Goal: Transaction & Acquisition: Book appointment/travel/reservation

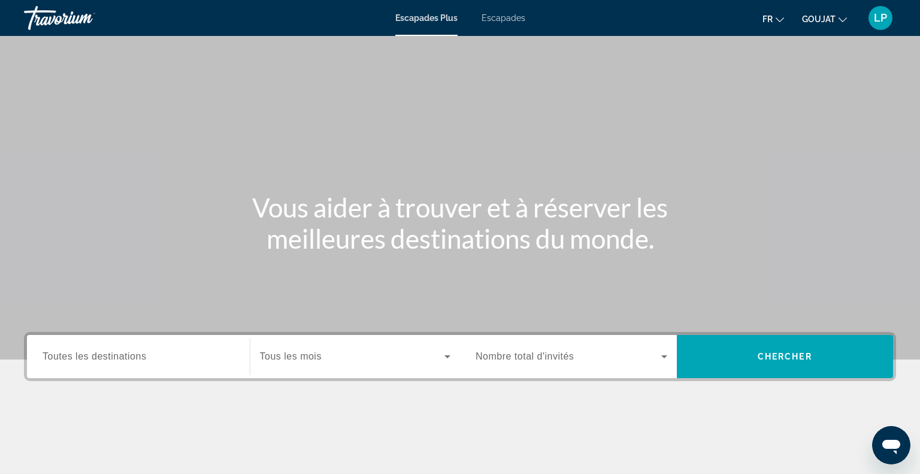
click at [515, 18] on font "Escapades" at bounding box center [503, 18] width 44 height 10
click at [165, 365] on div "Search widget" at bounding box center [139, 356] width 192 height 34
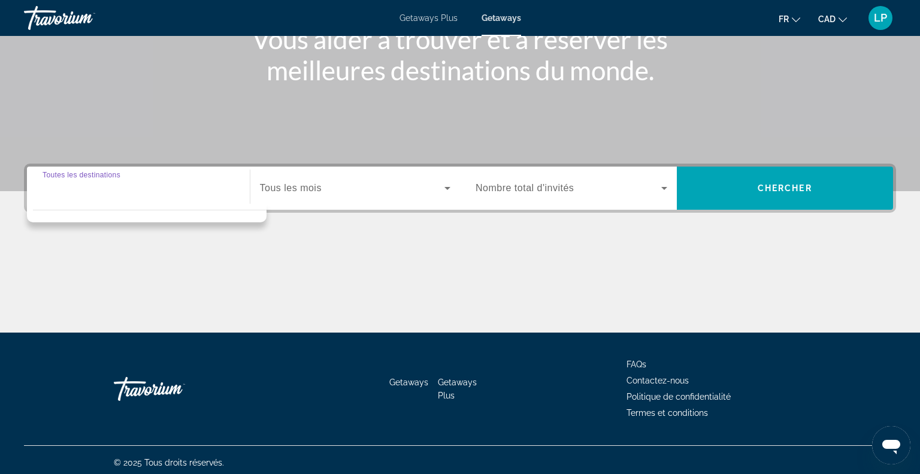
scroll to position [173, 0]
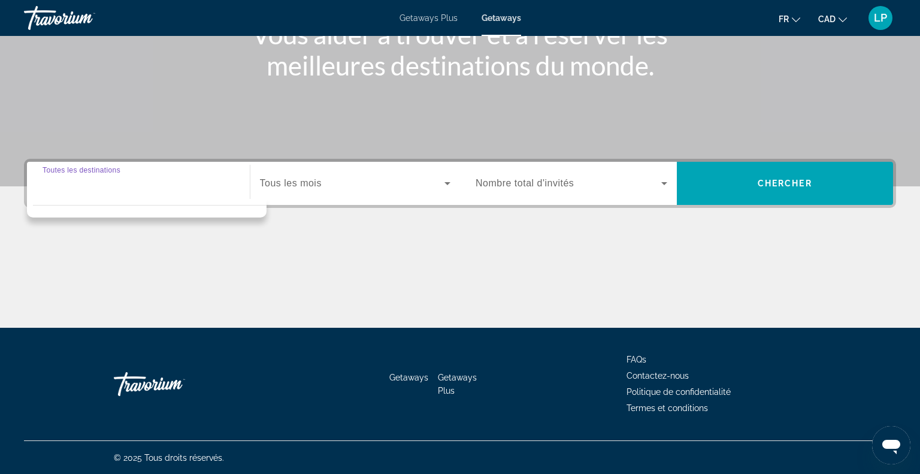
click at [195, 195] on div "Search widget" at bounding box center [139, 183] width 192 height 34
click at [308, 183] on span "Tous les mois" at bounding box center [291, 183] width 62 height 10
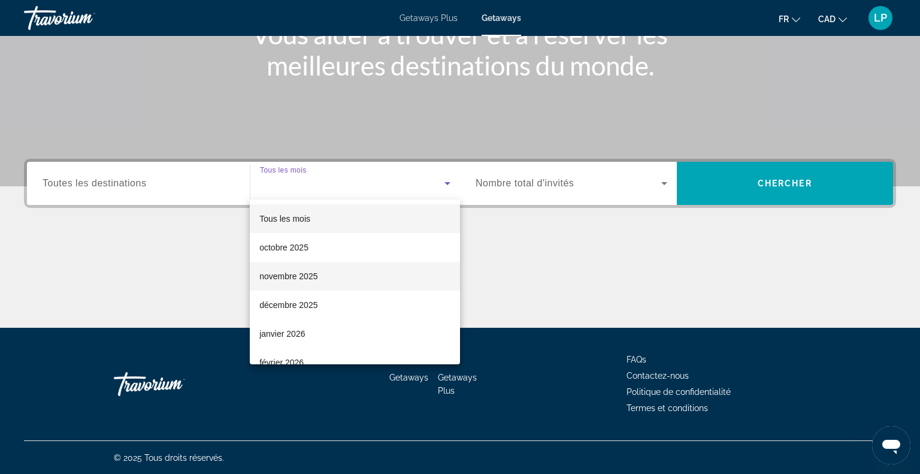
click at [278, 274] on span "novembre 2025" at bounding box center [288, 276] width 58 height 14
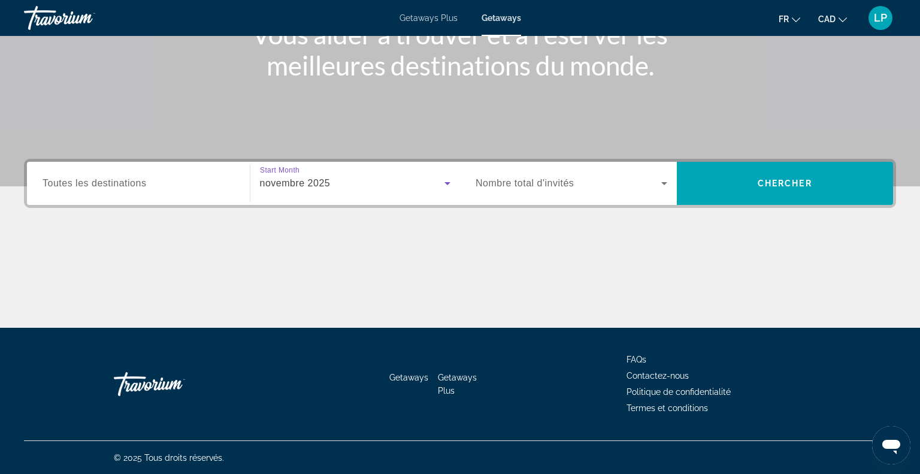
click at [169, 186] on input "Destination Toutes les destinations" at bounding box center [139, 184] width 192 height 14
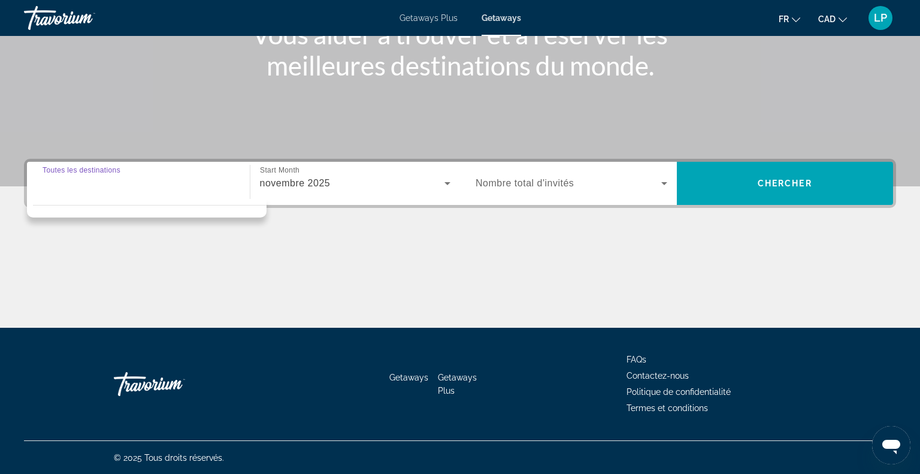
click at [169, 186] on input "Destination Toutes les destinations" at bounding box center [139, 184] width 192 height 14
click at [518, 184] on span "Nombre total d'invités" at bounding box center [524, 183] width 98 height 10
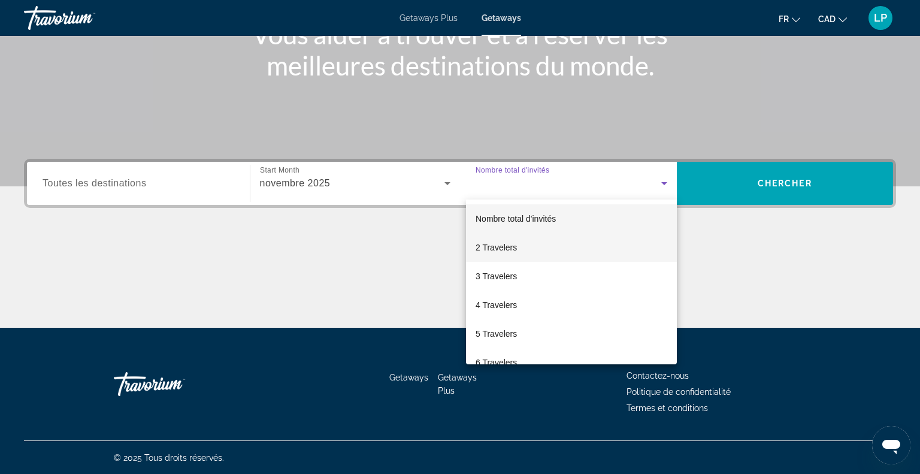
click at [498, 246] on span "2 Travelers" at bounding box center [495, 247] width 41 height 14
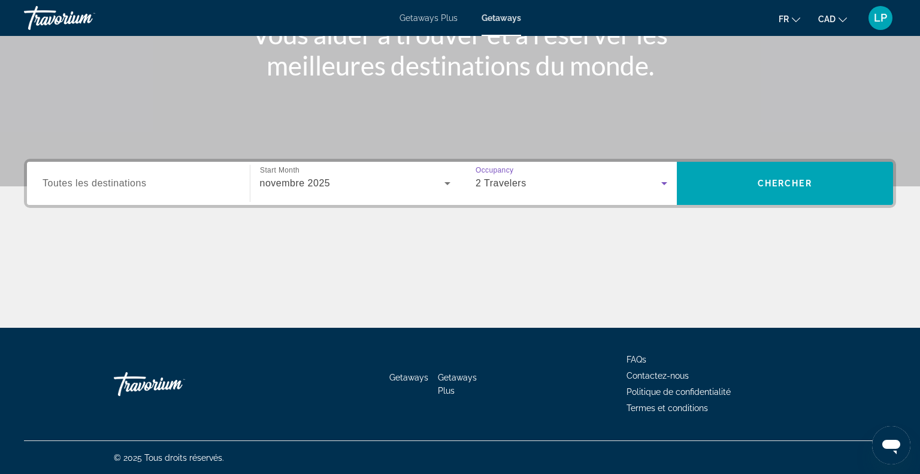
click at [186, 183] on input "Destination Toutes les destinations" at bounding box center [139, 184] width 192 height 14
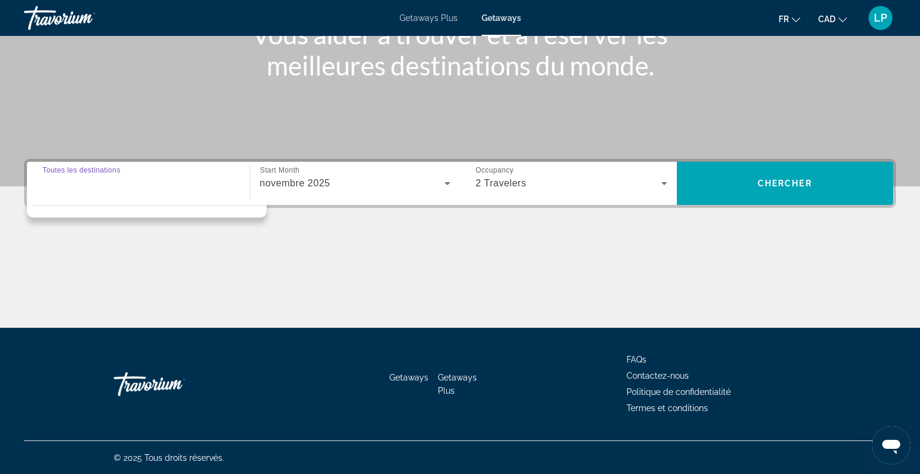
click at [448, 242] on div "Main content" at bounding box center [460, 283] width 872 height 90
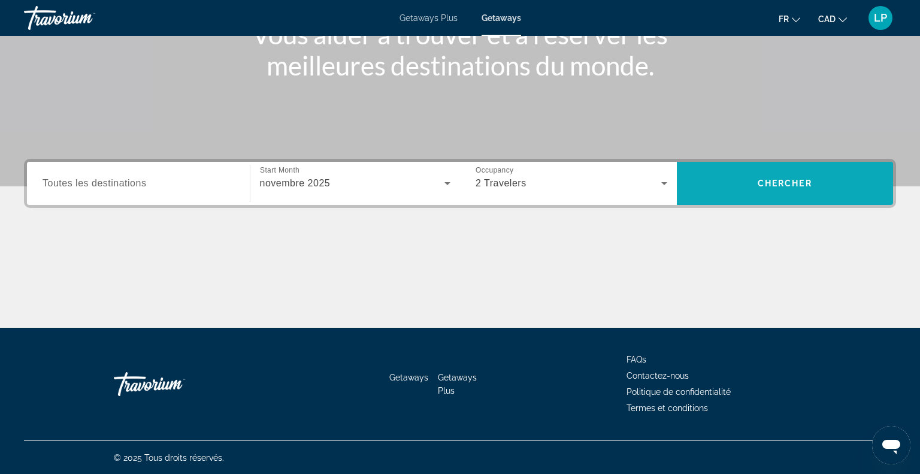
click at [798, 199] on span "Search" at bounding box center [785, 183] width 217 height 43
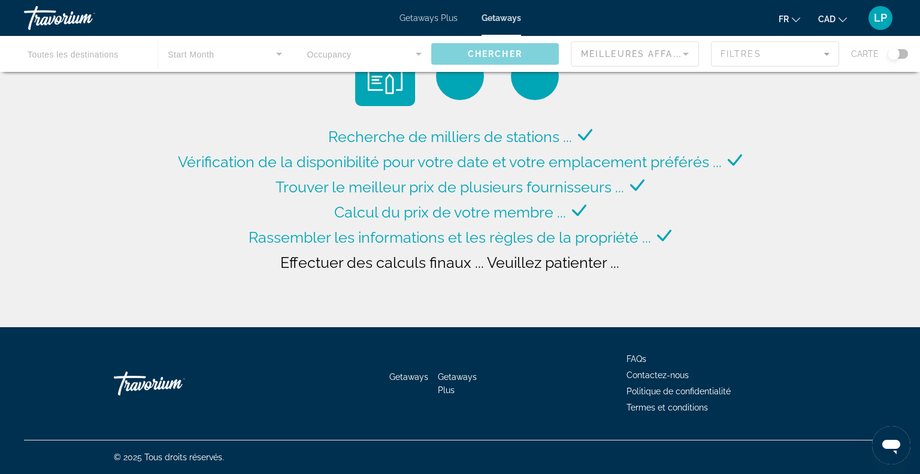
click at [63, 17] on div "Travorium" at bounding box center [84, 17] width 120 height 31
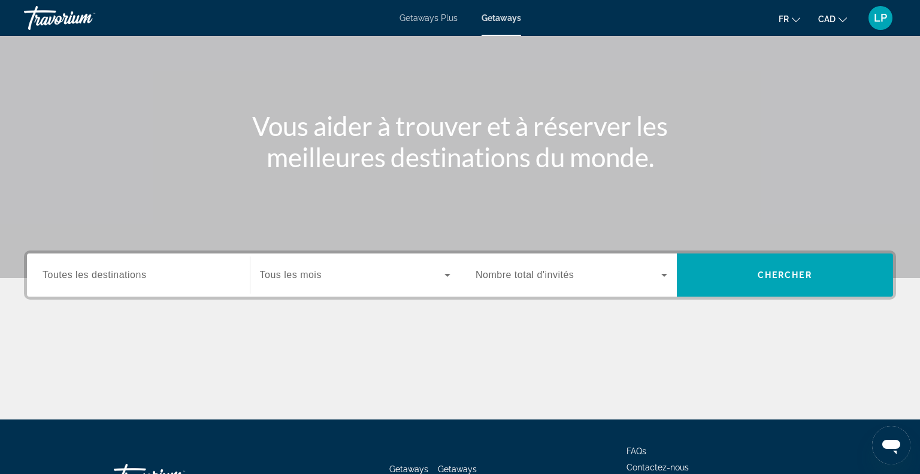
scroll to position [85, 0]
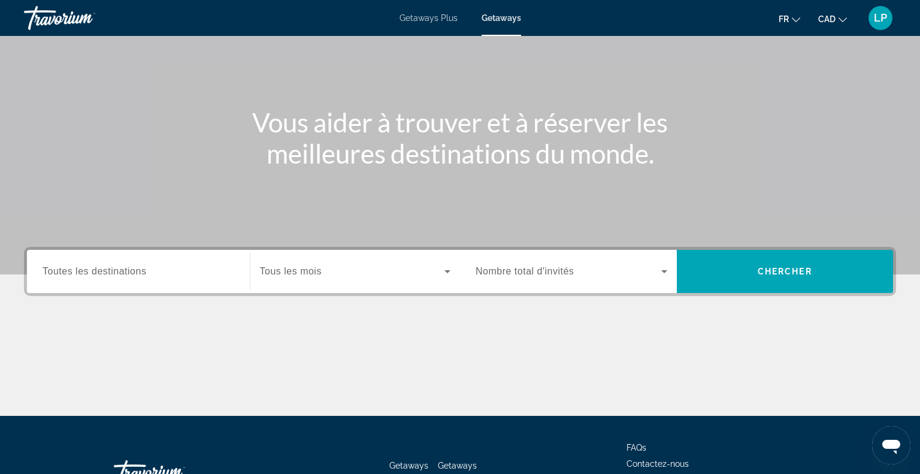
click at [132, 269] on span "Toutes les destinations" at bounding box center [95, 271] width 104 height 10
click at [132, 269] on input "Destination Toutes les destinations" at bounding box center [139, 272] width 192 height 14
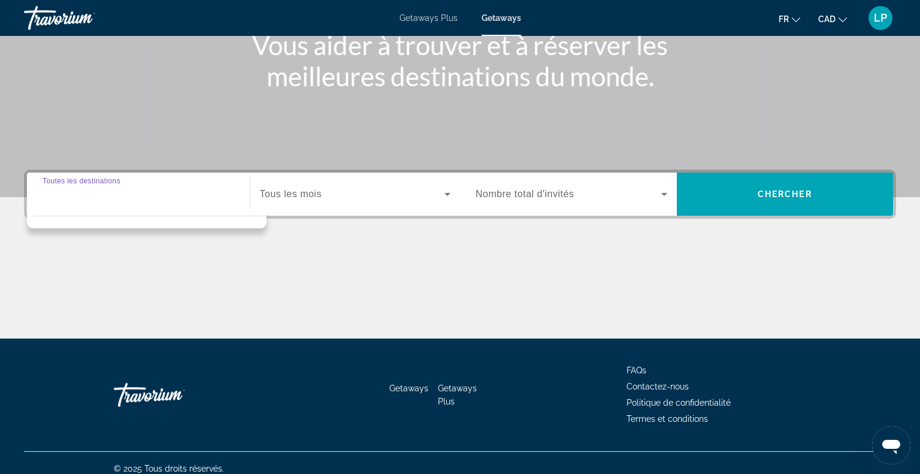
scroll to position [173, 0]
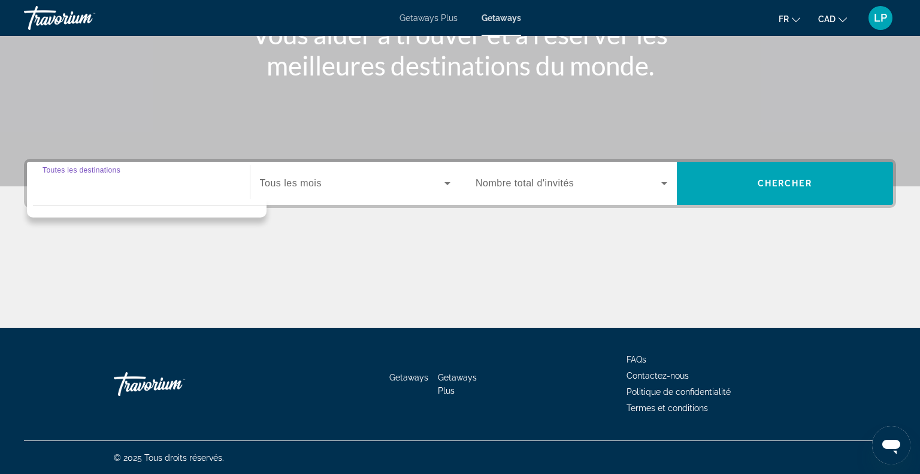
click at [308, 184] on span "Tous les mois" at bounding box center [291, 183] width 62 height 10
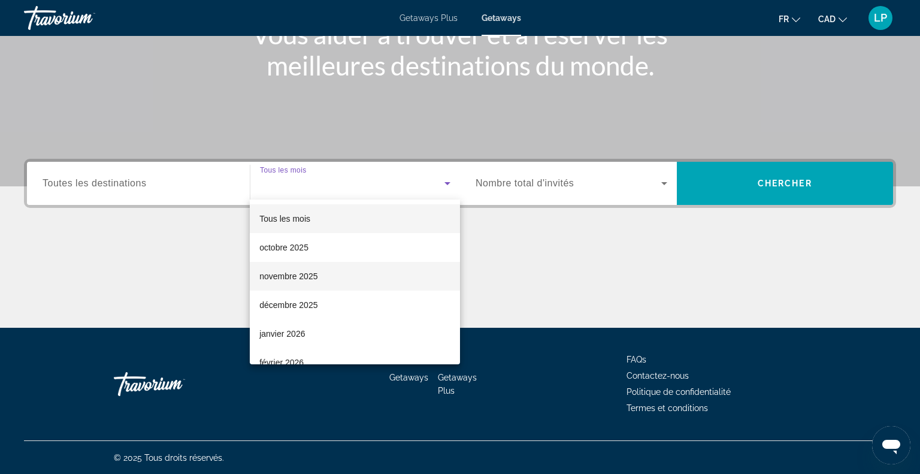
click at [301, 269] on span "novembre 2025" at bounding box center [288, 276] width 58 height 14
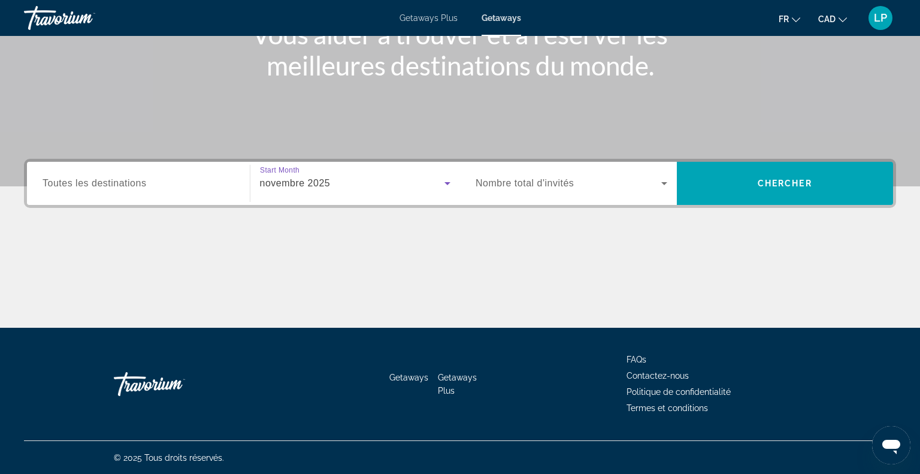
click at [550, 184] on span "Nombre total d'invités" at bounding box center [524, 183] width 98 height 10
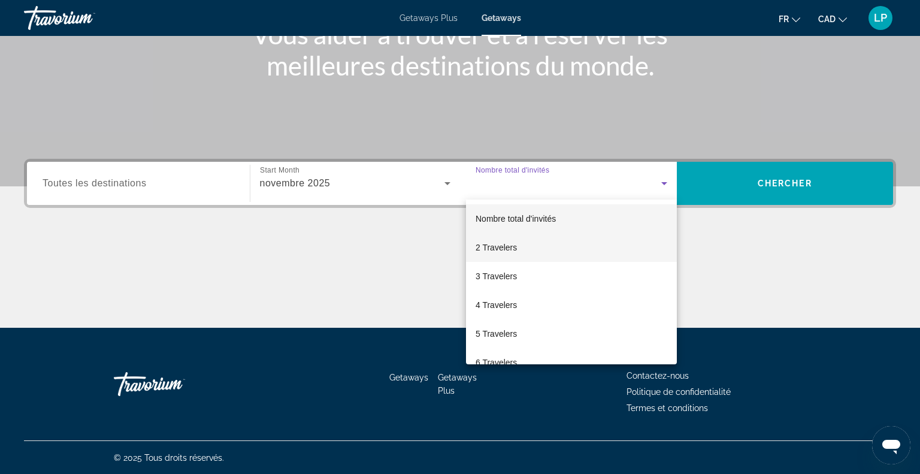
click at [500, 250] on span "2 Travelers" at bounding box center [495, 247] width 41 height 14
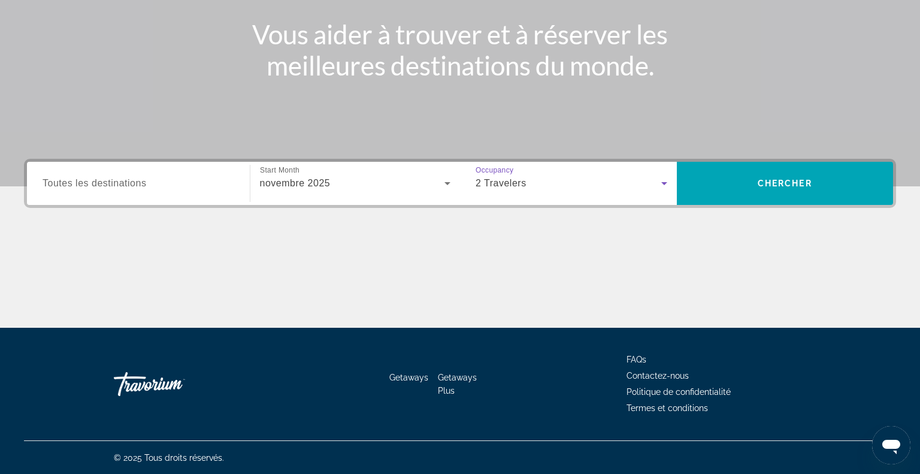
scroll to position [0, 0]
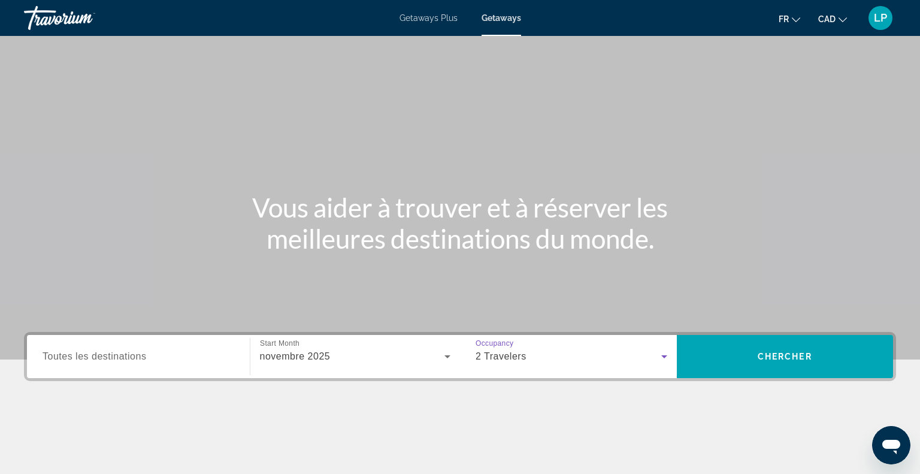
click at [125, 354] on span "Toutes les destinations" at bounding box center [95, 356] width 104 height 10
click at [125, 354] on input "Destination Toutes les destinations" at bounding box center [139, 357] width 192 height 14
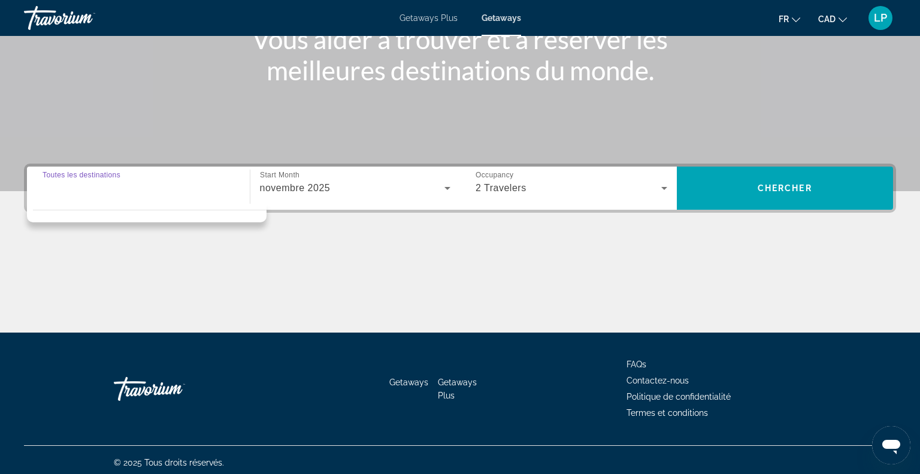
scroll to position [173, 0]
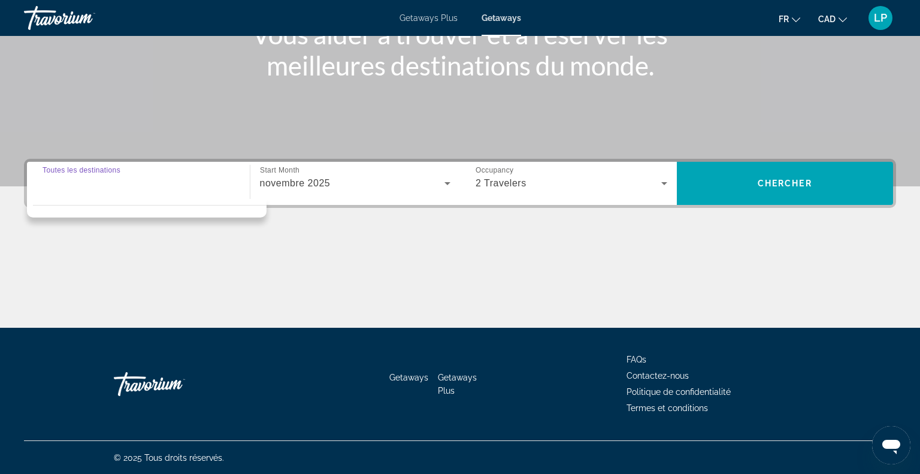
click at [412, 14] on span "Getaways Plus" at bounding box center [428, 18] width 58 height 10
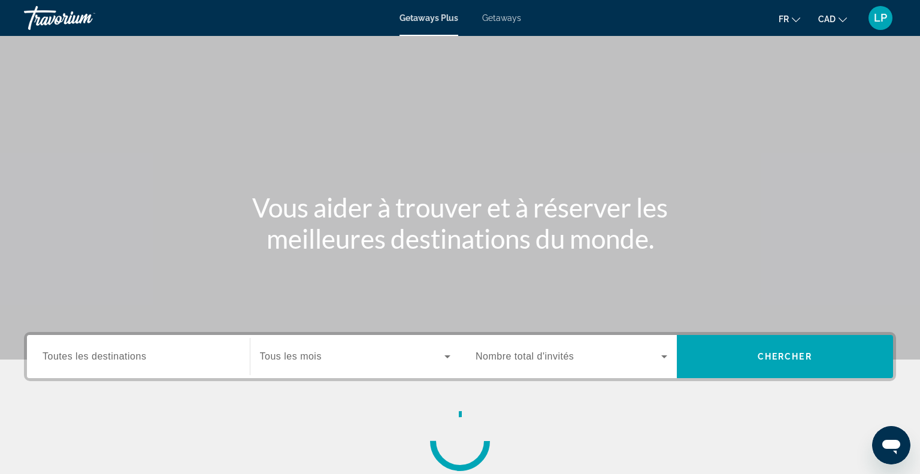
click at [116, 351] on span "Toutes les destinations" at bounding box center [95, 356] width 104 height 10
click at [116, 350] on input "Destination Toutes les destinations" at bounding box center [139, 357] width 192 height 14
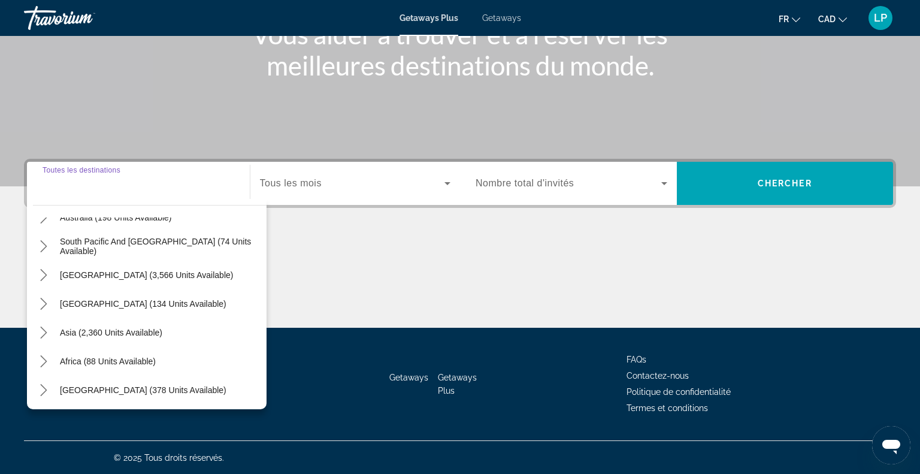
scroll to position [194, 0]
click at [44, 325] on icon "Toggle Asia (2,360 units available) submenu" at bounding box center [44, 331] width 12 height 12
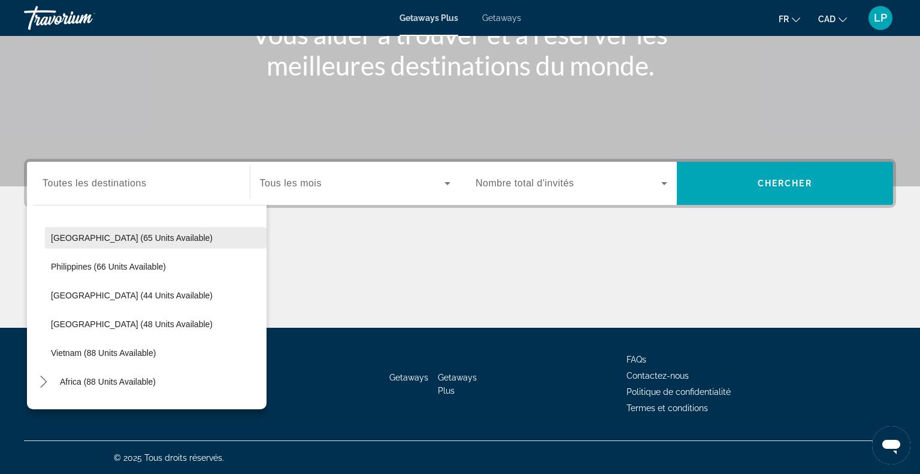
scroll to position [461, 0]
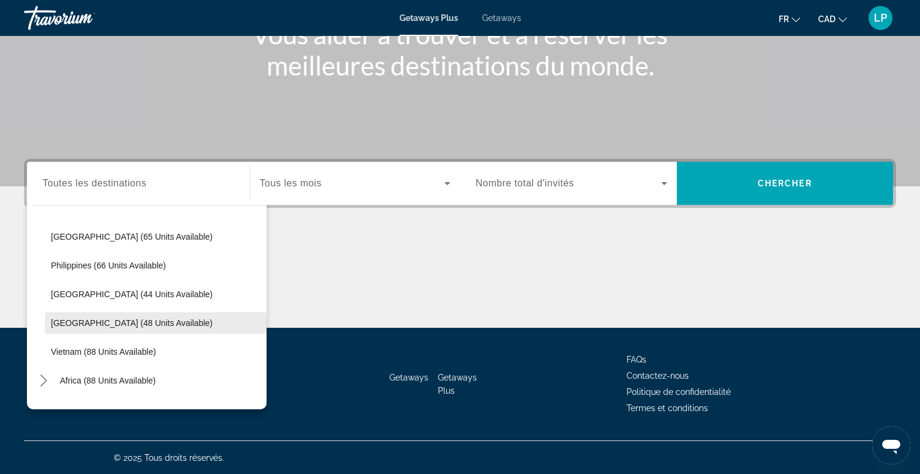
click at [81, 318] on span "Thailand (48 units available)" at bounding box center [132, 323] width 162 height 10
type input "**********"
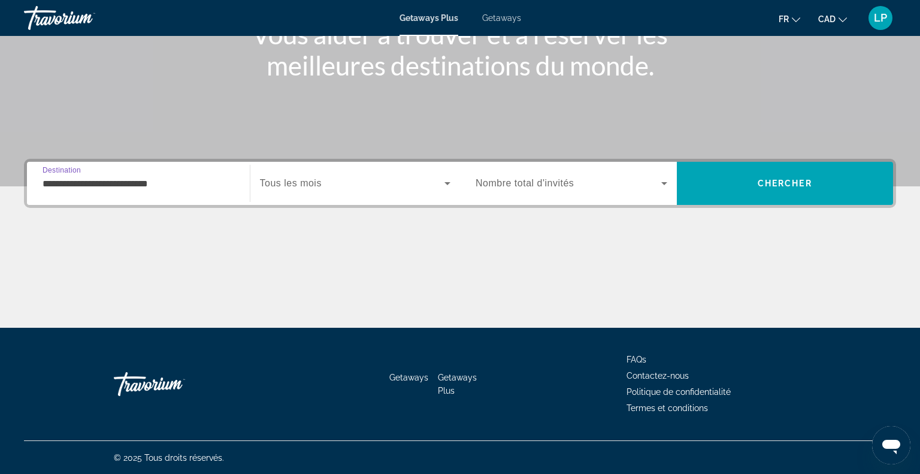
click at [322, 186] on span "Tous les mois" at bounding box center [291, 183] width 62 height 10
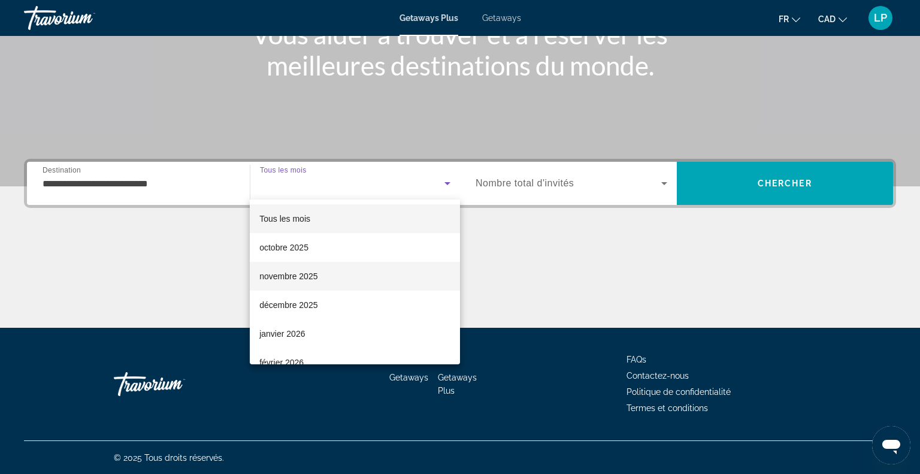
click at [286, 280] on span "novembre 2025" at bounding box center [288, 276] width 58 height 14
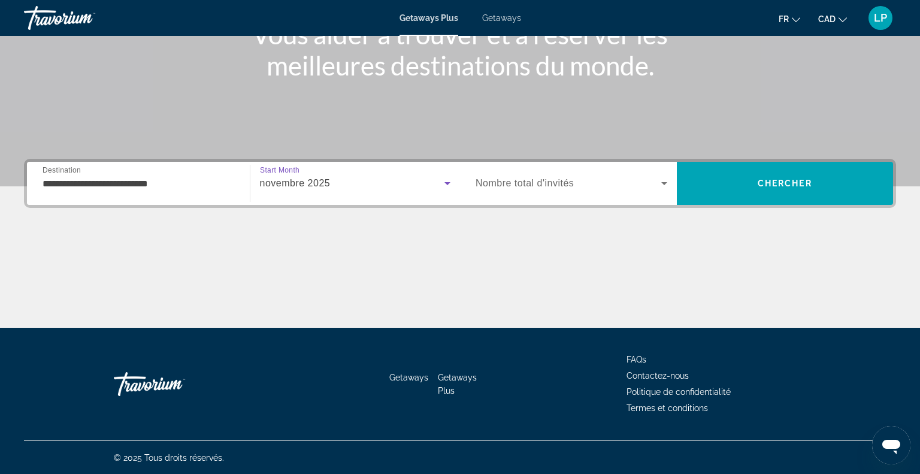
click at [511, 185] on span "Nombre total d'invités" at bounding box center [524, 183] width 98 height 10
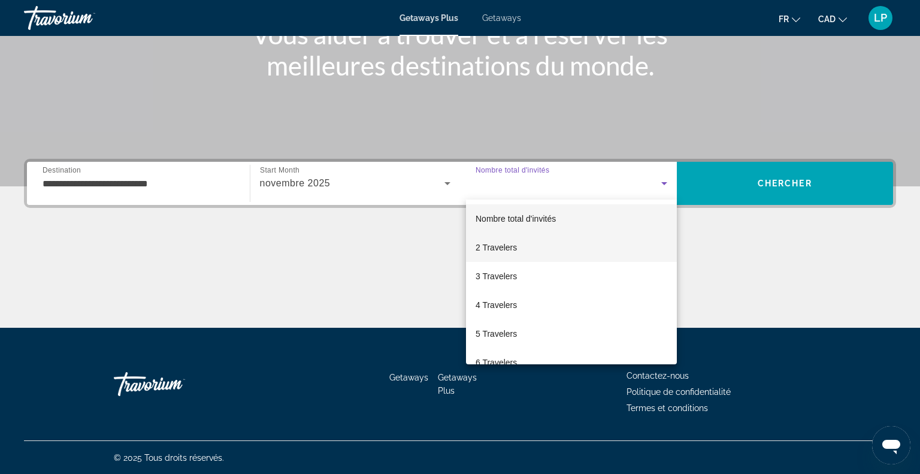
click at [493, 251] on span "2 Travelers" at bounding box center [495, 247] width 41 height 14
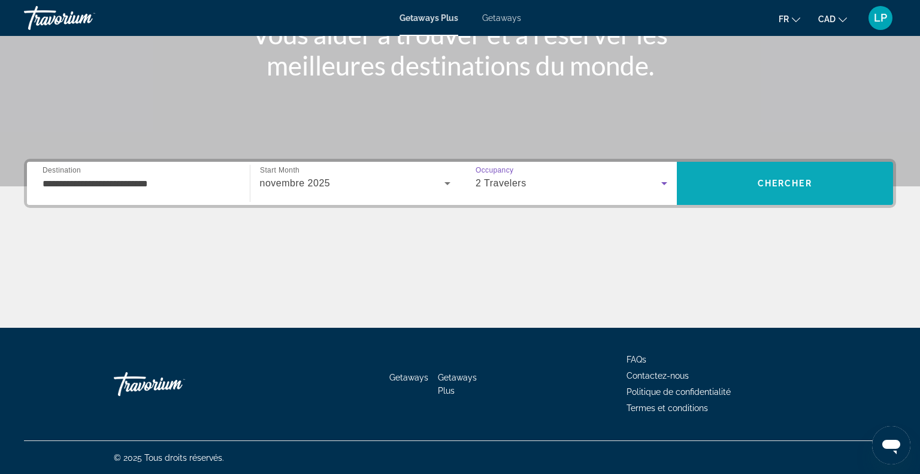
click at [797, 186] on span "Chercher" at bounding box center [784, 183] width 54 height 10
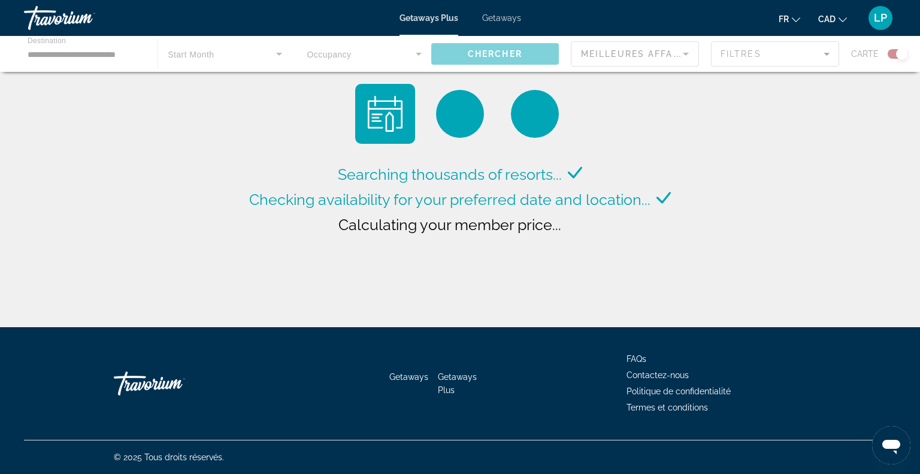
click at [559, 198] on span "Checking availability for your preferred date and location..." at bounding box center [449, 199] width 401 height 18
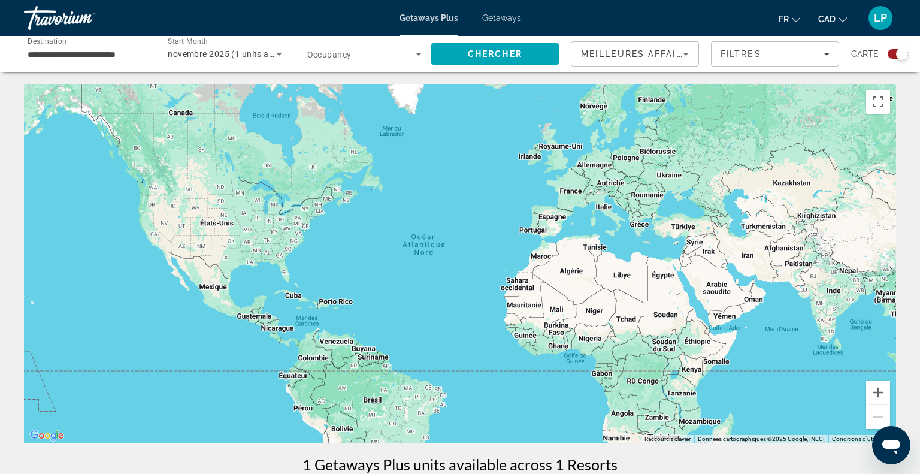
click at [499, 13] on span "Getaways" at bounding box center [501, 18] width 39 height 10
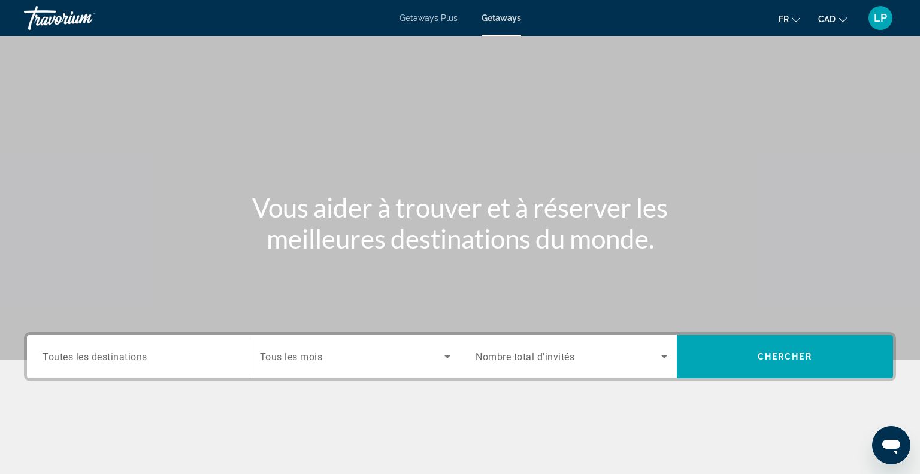
click at [133, 359] on span "Toutes les destinations" at bounding box center [95, 355] width 105 height 11
click at [133, 359] on input "Destination Toutes les destinations" at bounding box center [139, 357] width 192 height 14
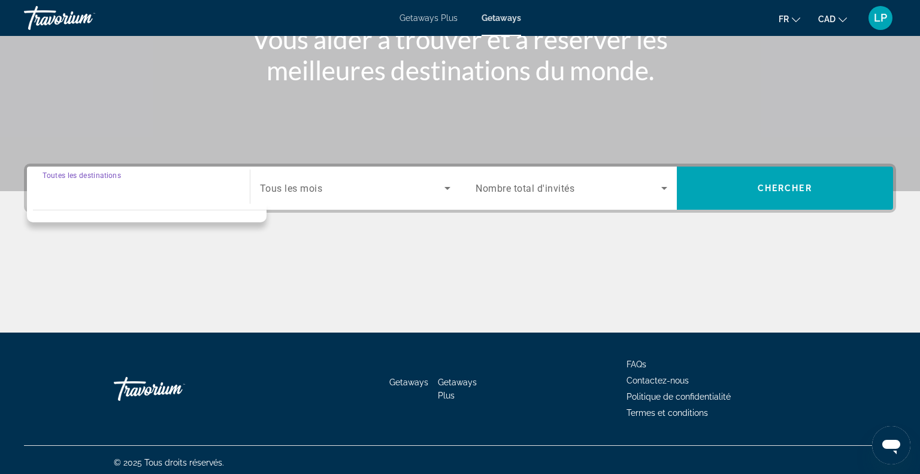
scroll to position [173, 0]
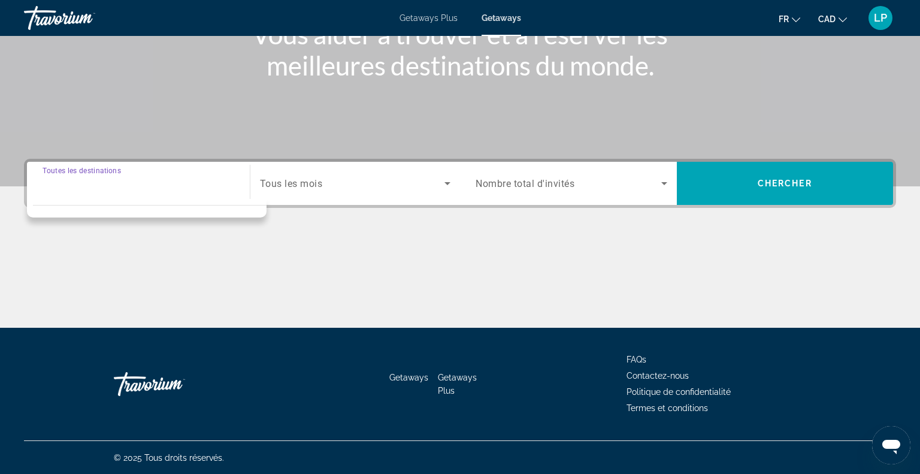
click at [98, 181] on input "Destination Toutes les destinations" at bounding box center [139, 184] width 192 height 14
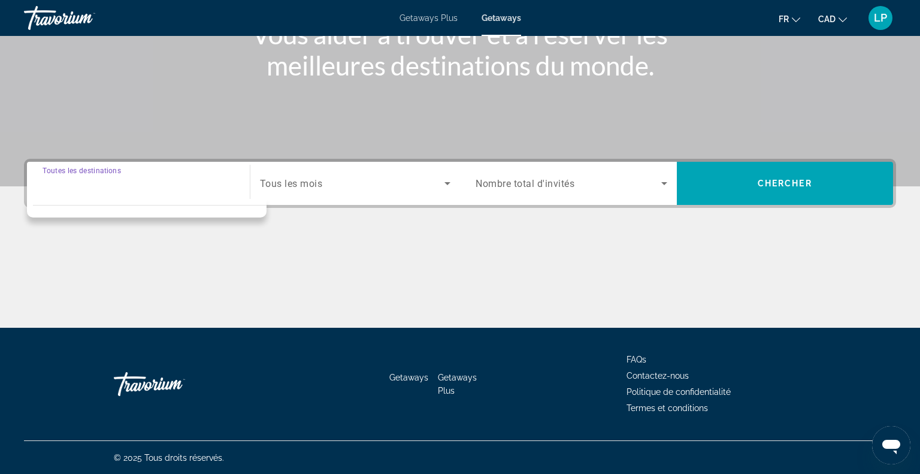
click at [98, 181] on input "Destination Toutes les destinations" at bounding box center [139, 184] width 192 height 14
click at [425, 244] on div "Main content" at bounding box center [460, 283] width 872 height 90
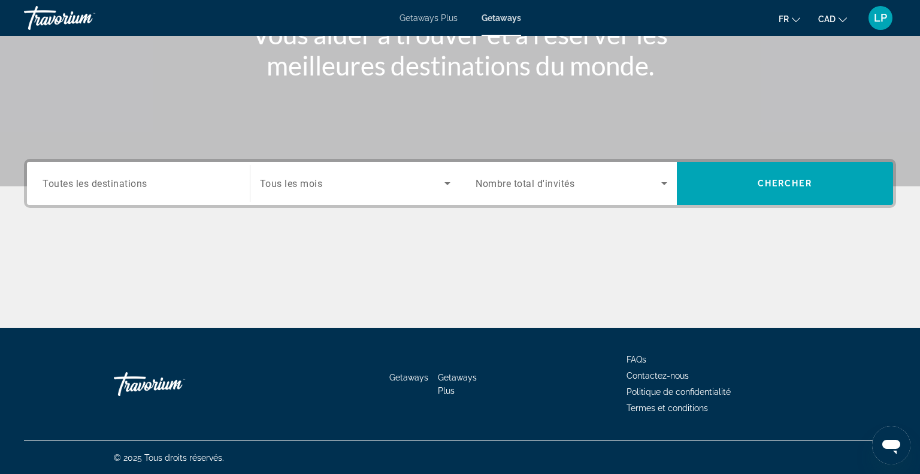
click at [365, 171] on div "Search widget" at bounding box center [355, 183] width 191 height 34
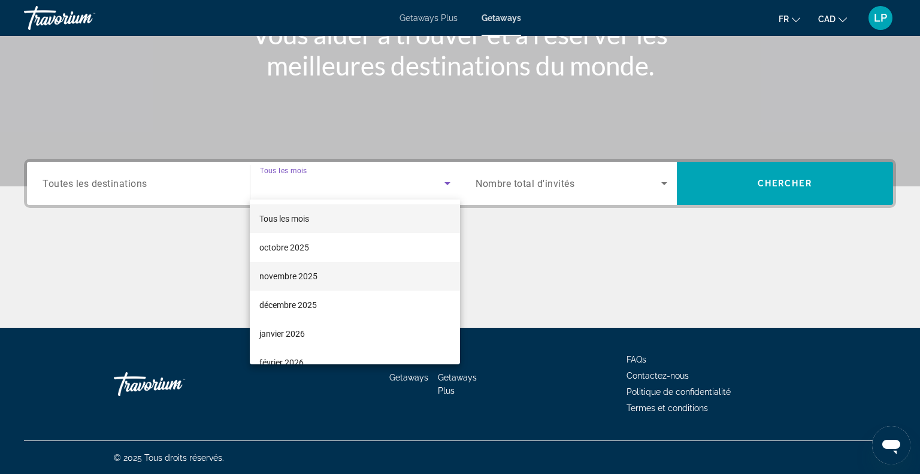
click at [299, 271] on span "novembre 2025" at bounding box center [288, 276] width 58 height 14
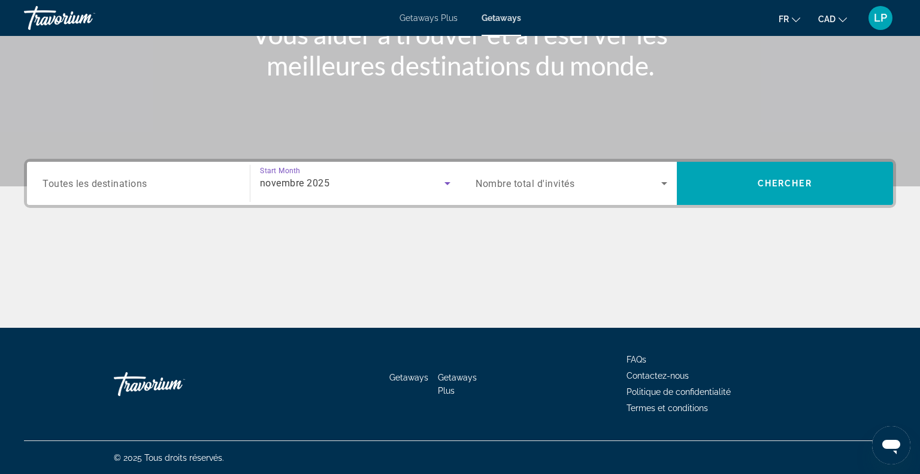
click at [522, 187] on span "Nombre total d'invités" at bounding box center [524, 183] width 99 height 11
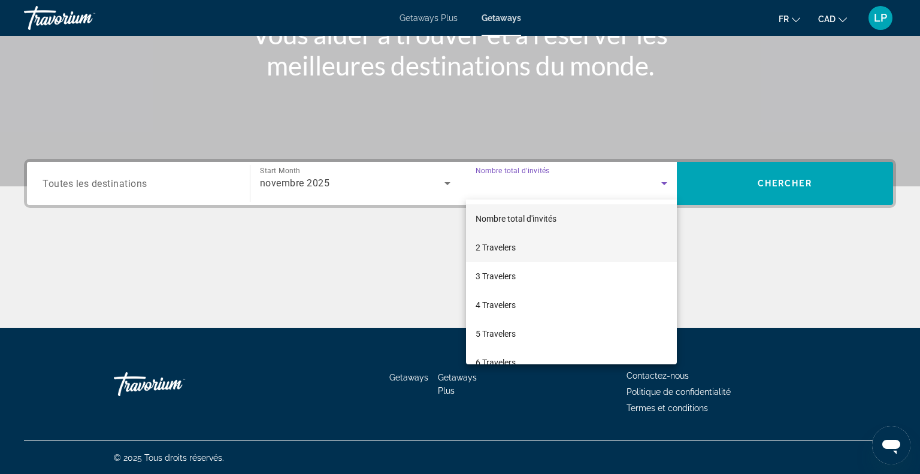
click at [504, 251] on span "2 Travelers" at bounding box center [495, 247] width 40 height 14
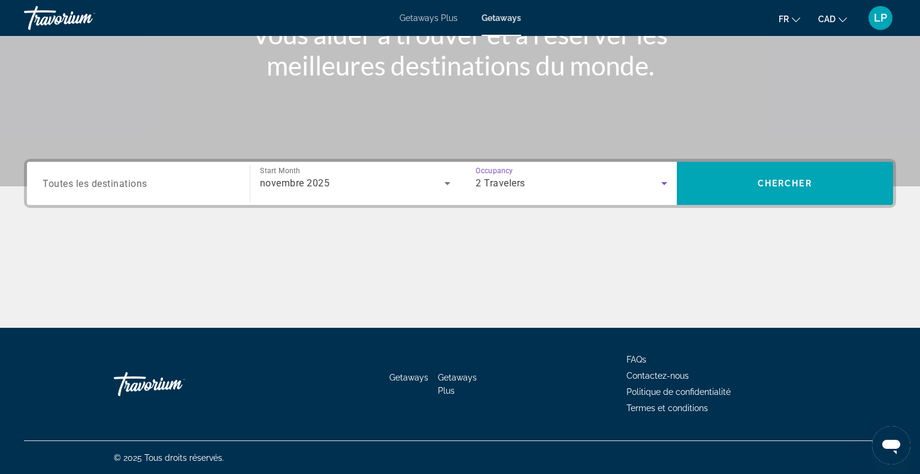
click at [111, 189] on div "Destination Toutes les destinations" at bounding box center [139, 183] width 192 height 34
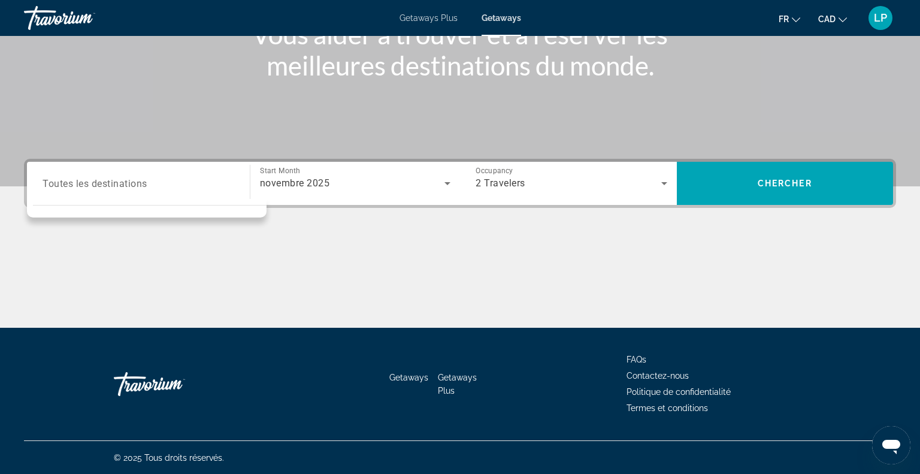
click at [556, 235] on div "Destination Toutes les destinations Start Month Tous les mois novembre 2025 Occ…" at bounding box center [460, 243] width 920 height 169
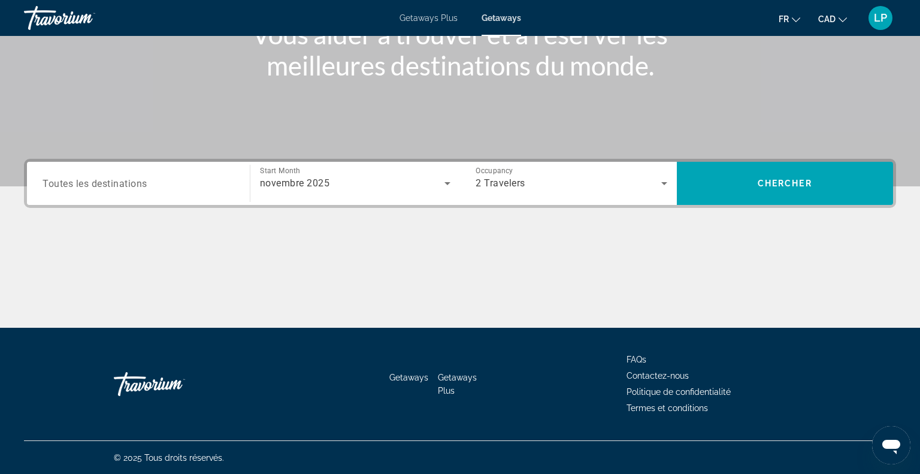
click at [74, 178] on span "Toutes les destinations" at bounding box center [95, 182] width 105 height 11
click at [74, 178] on input "Destination Toutes les destinations" at bounding box center [139, 184] width 192 height 14
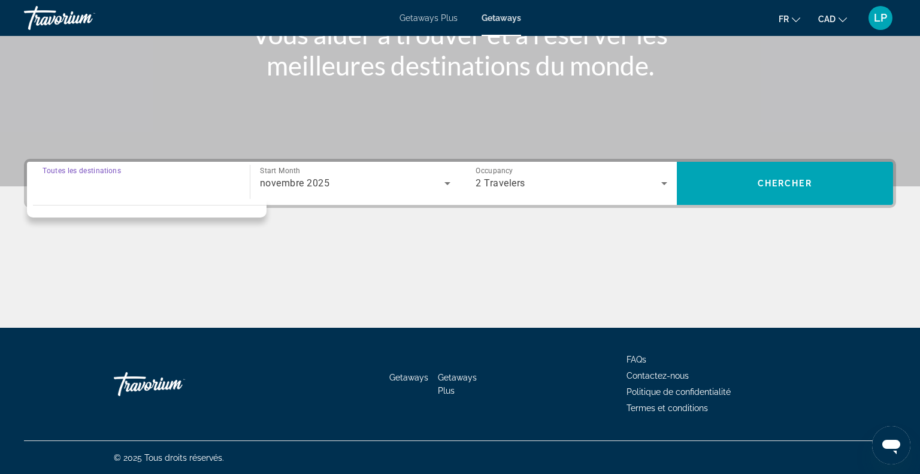
click at [74, 178] on input "Destination Toutes les destinations" at bounding box center [139, 184] width 192 height 14
click at [80, 170] on span "Toutes les destinations" at bounding box center [82, 170] width 78 height 8
click at [80, 177] on input "Destination Toutes les destinations" at bounding box center [139, 184] width 192 height 14
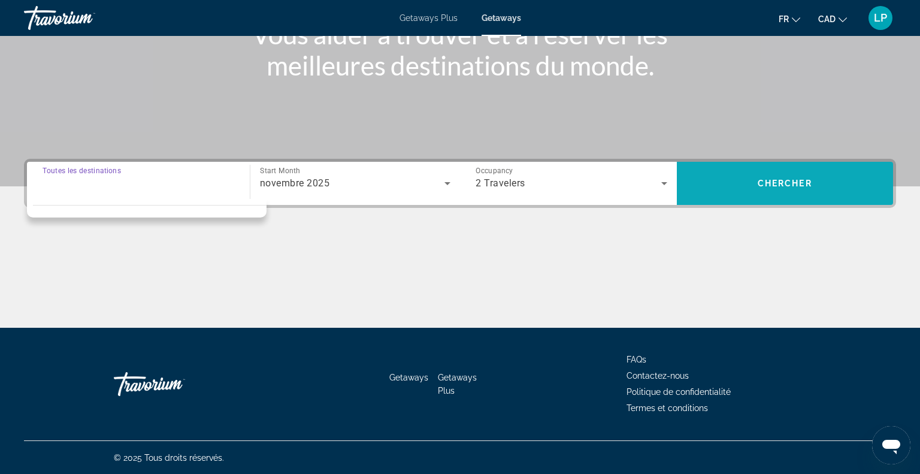
click at [802, 176] on span "Search" at bounding box center [785, 183] width 217 height 29
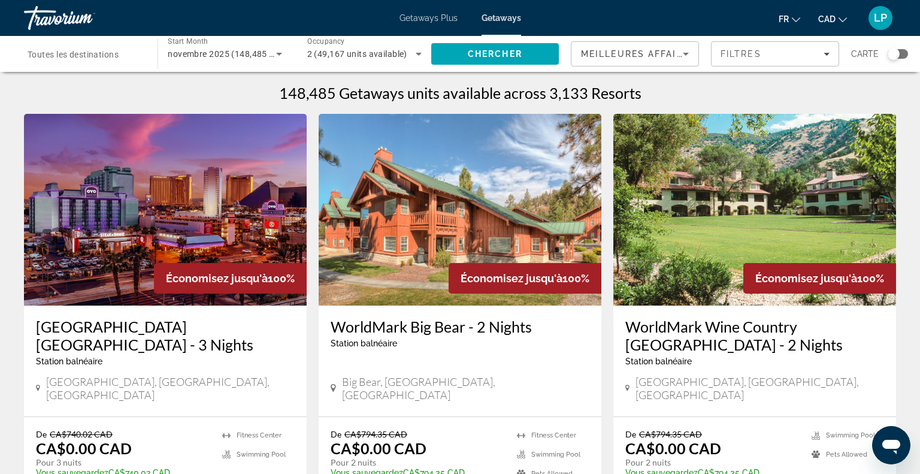
click at [109, 48] on input "Destination Toutes les destinations" at bounding box center [85, 54] width 114 height 14
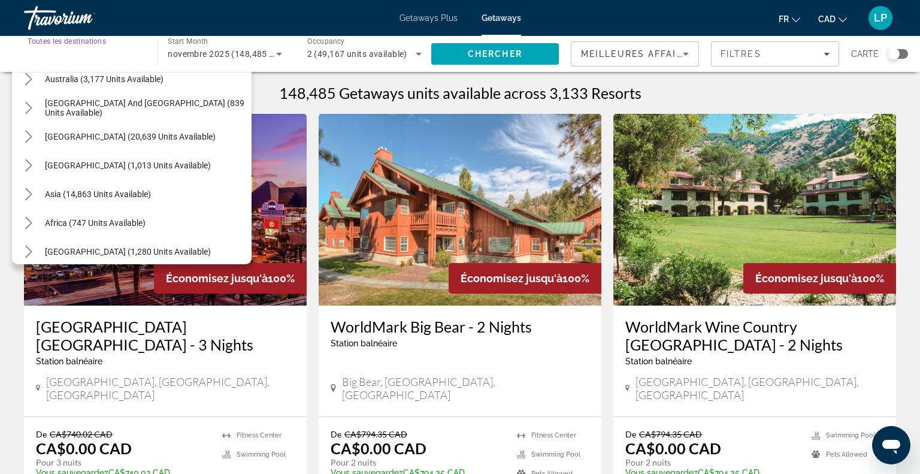
scroll to position [194, 0]
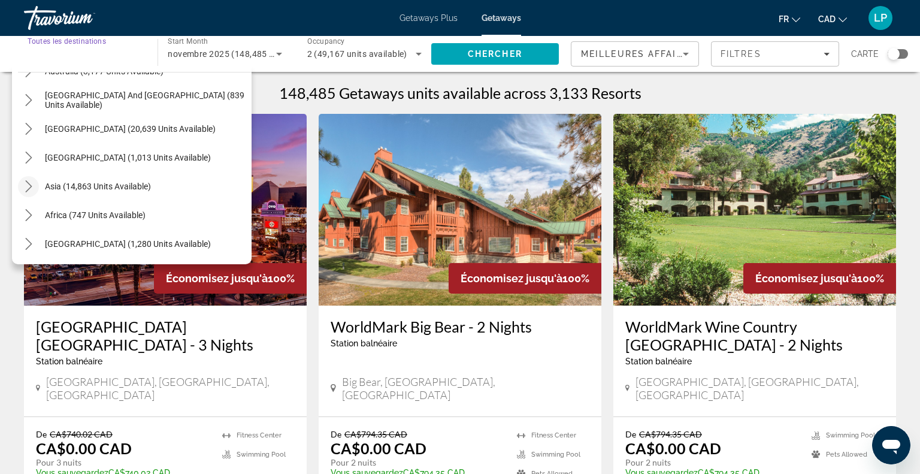
click at [29, 184] on icon "Toggle Asia (14,863 units available) submenu" at bounding box center [28, 186] width 7 height 12
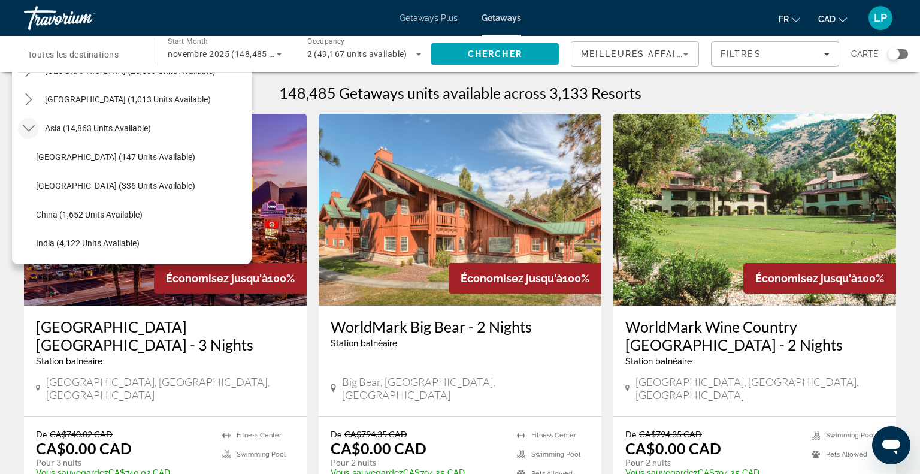
scroll to position [237, 0]
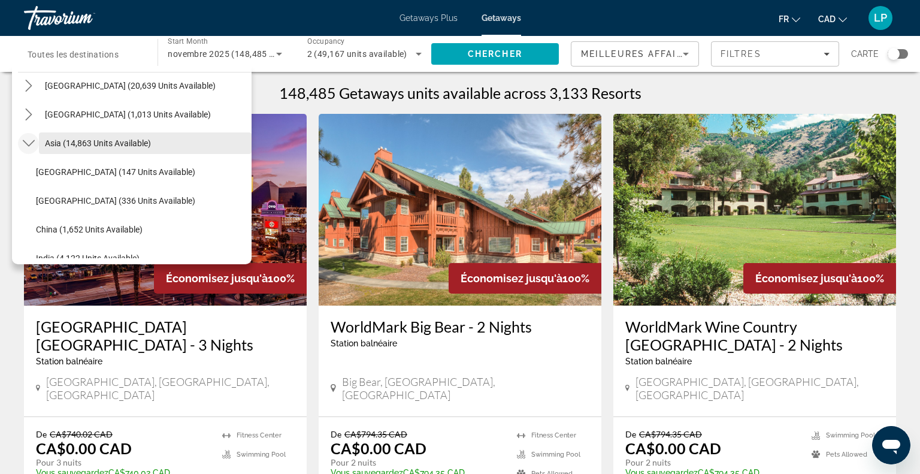
click at [57, 144] on span "Asia (14,863 units available)" at bounding box center [98, 143] width 106 height 10
type input "**********"
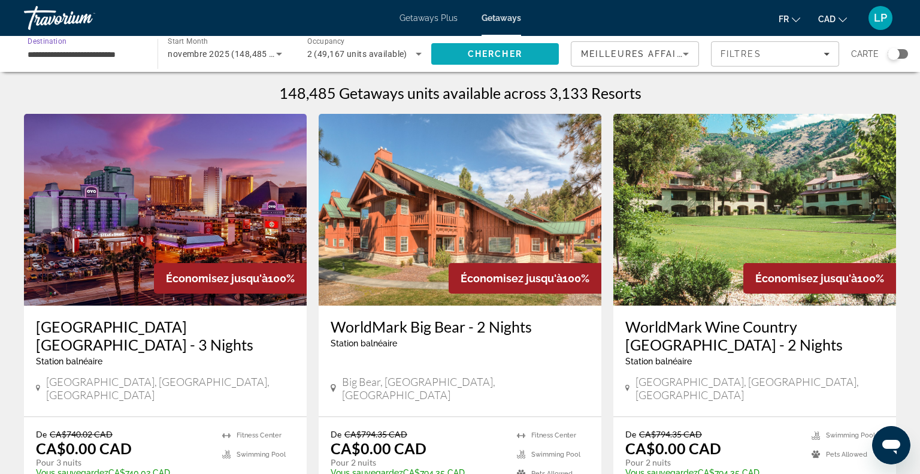
click at [476, 50] on span "Chercher" at bounding box center [495, 54] width 54 height 10
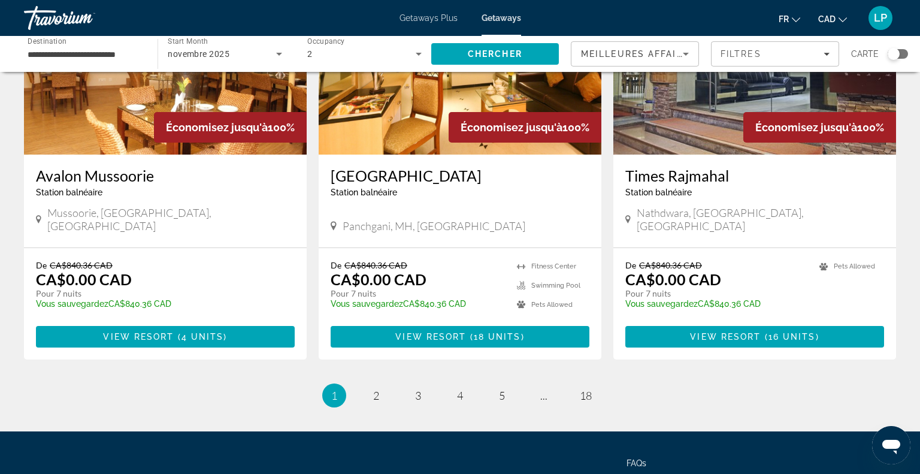
scroll to position [1418, 0]
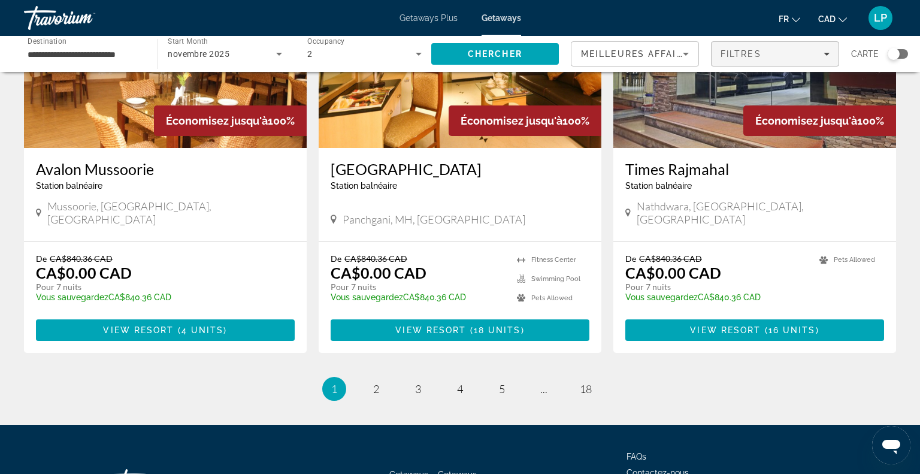
click at [753, 53] on span "Filtres" at bounding box center [740, 54] width 41 height 10
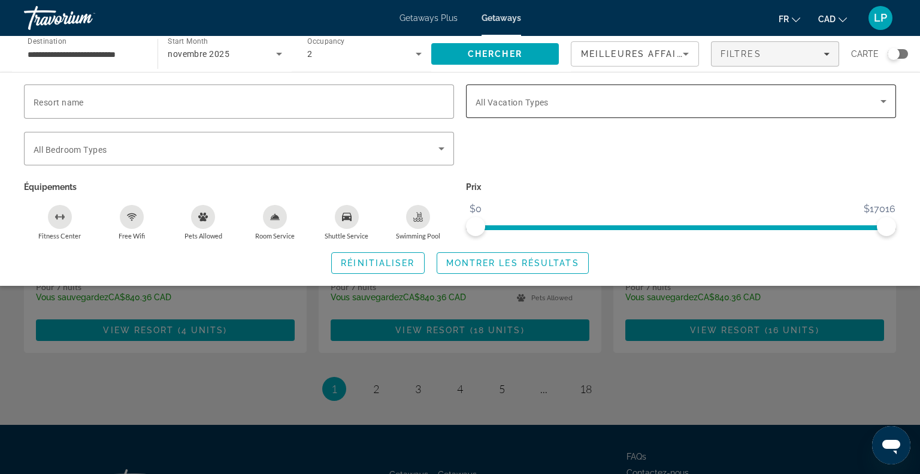
click at [590, 103] on span "Search widget" at bounding box center [677, 101] width 405 height 14
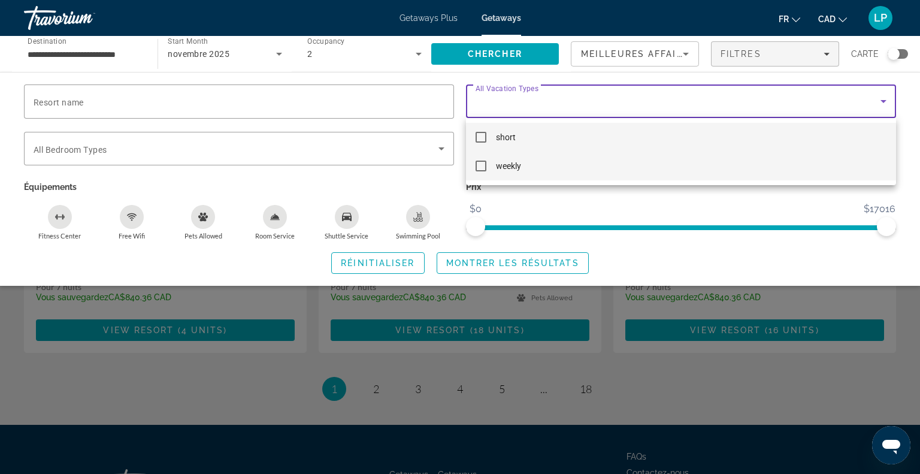
click at [498, 170] on span "weekly" at bounding box center [508, 166] width 25 height 14
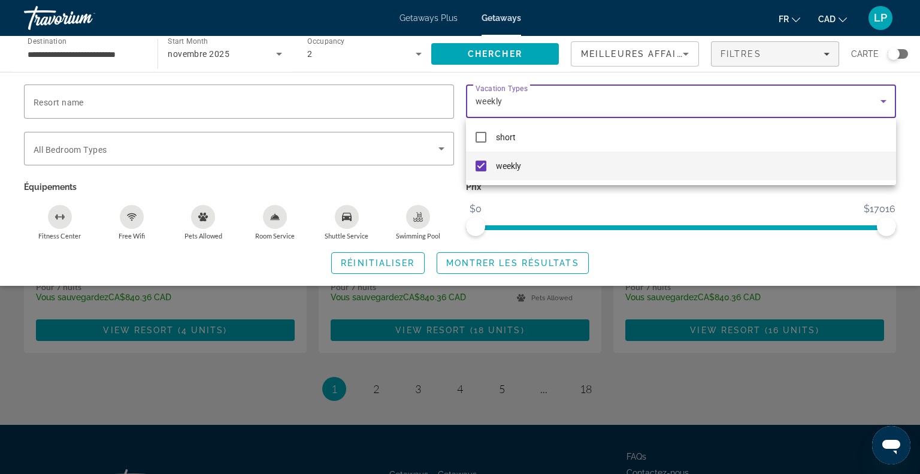
click at [483, 55] on div at bounding box center [460, 237] width 920 height 474
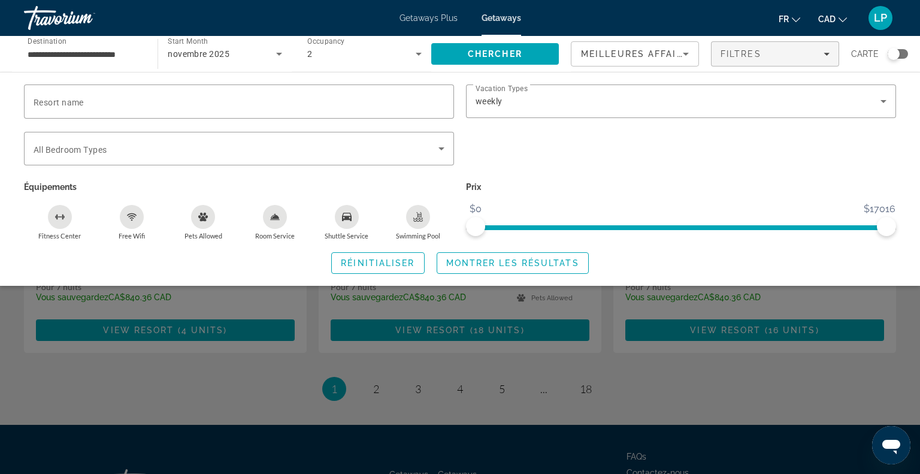
click at [483, 55] on span "Chercher" at bounding box center [495, 54] width 54 height 10
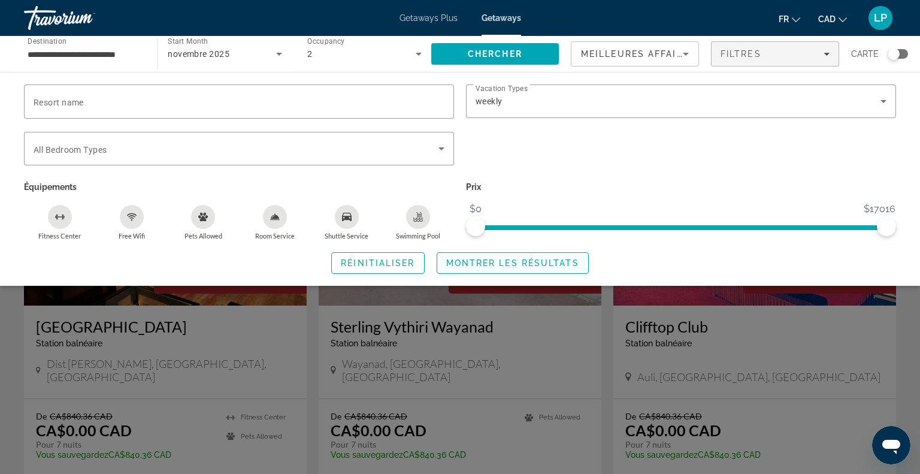
click at [558, 263] on span "Montrer les résultats" at bounding box center [512, 263] width 133 height 10
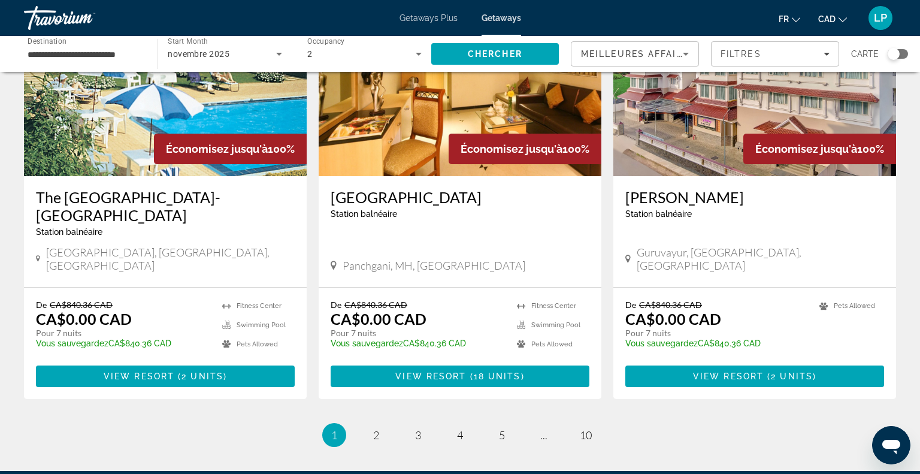
scroll to position [1391, 0]
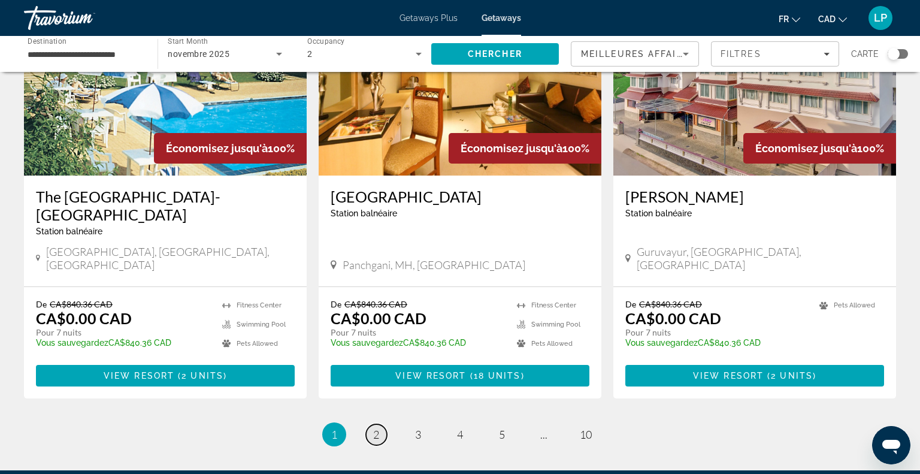
click at [377, 428] on span "2" at bounding box center [376, 434] width 6 height 13
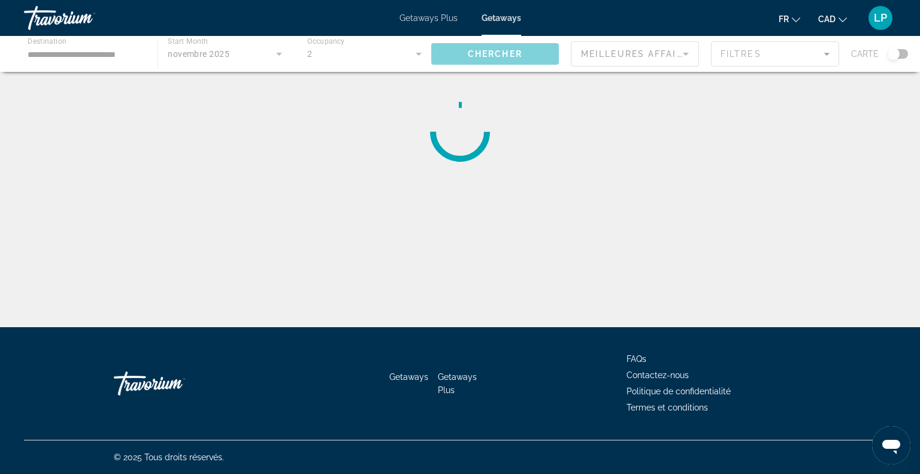
click at [140, 21] on div "Travorium" at bounding box center [84, 17] width 120 height 31
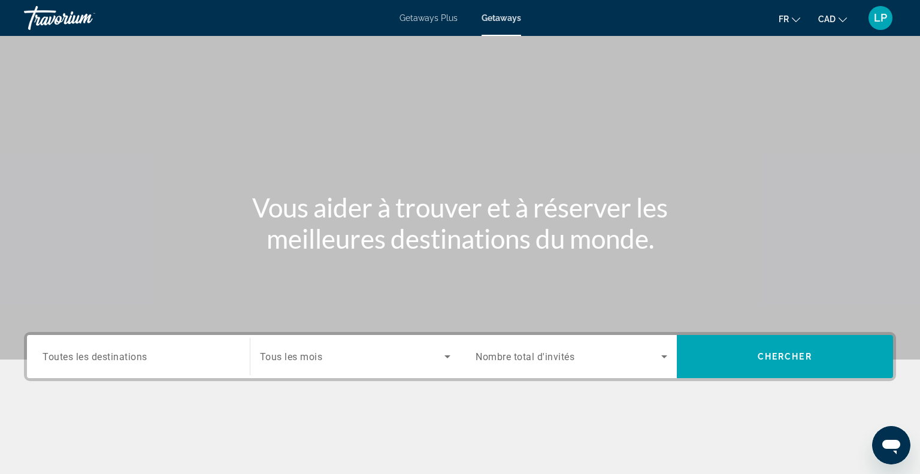
click at [108, 350] on input "Destination Toutes les destinations" at bounding box center [139, 357] width 192 height 14
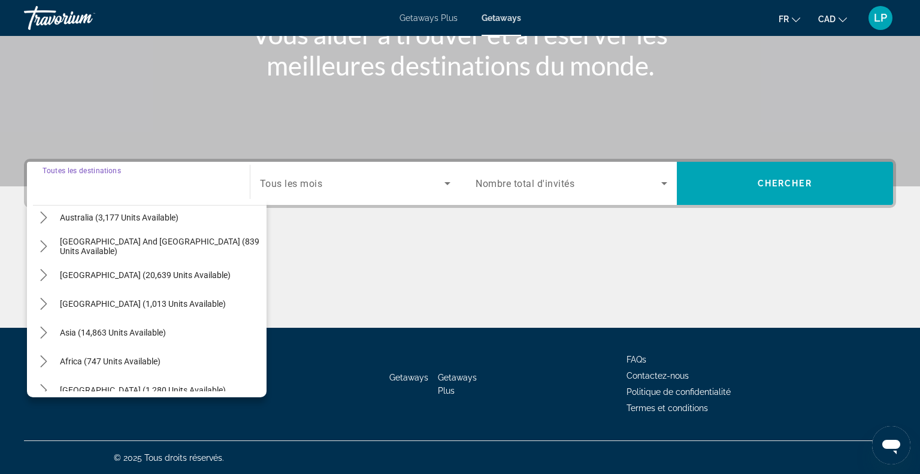
scroll to position [194, 0]
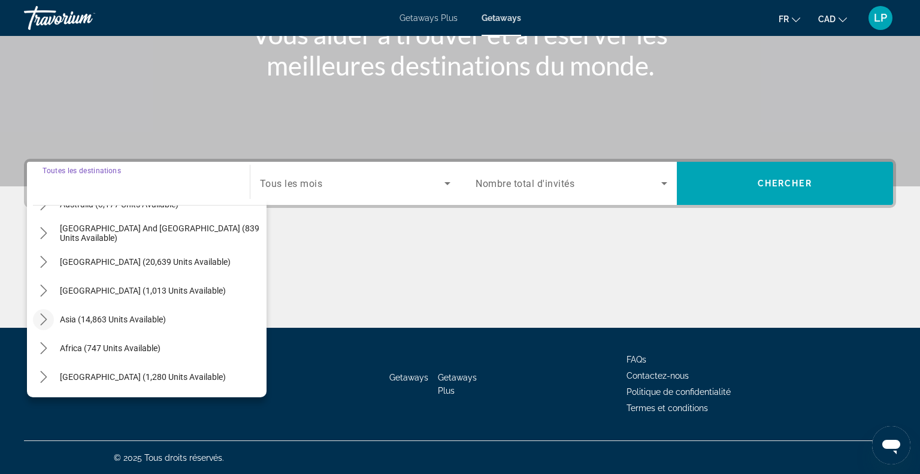
click at [41, 325] on mat-icon "Toggle Asia (14,863 units available) submenu" at bounding box center [43, 319] width 21 height 21
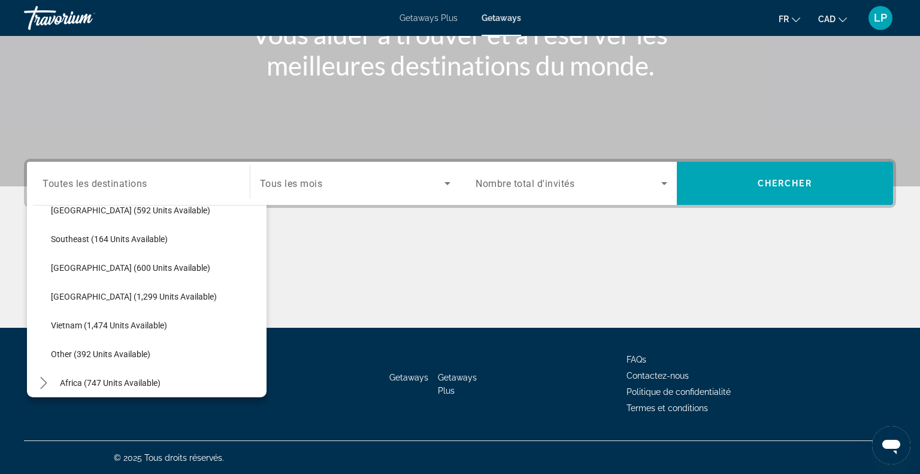
scroll to position [591, 0]
click at [70, 293] on span "Thailand (1,299 units available)" at bounding box center [134, 296] width 166 height 10
type input "**********"
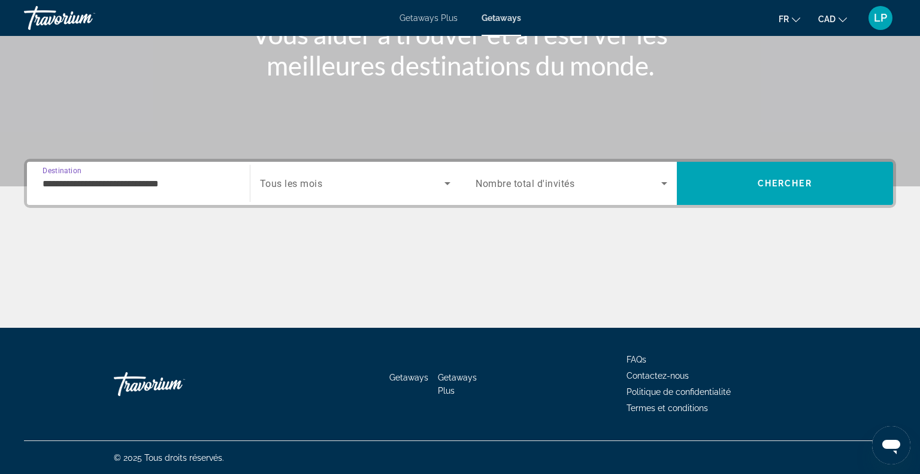
click at [293, 192] on div "Search widget" at bounding box center [355, 183] width 191 height 34
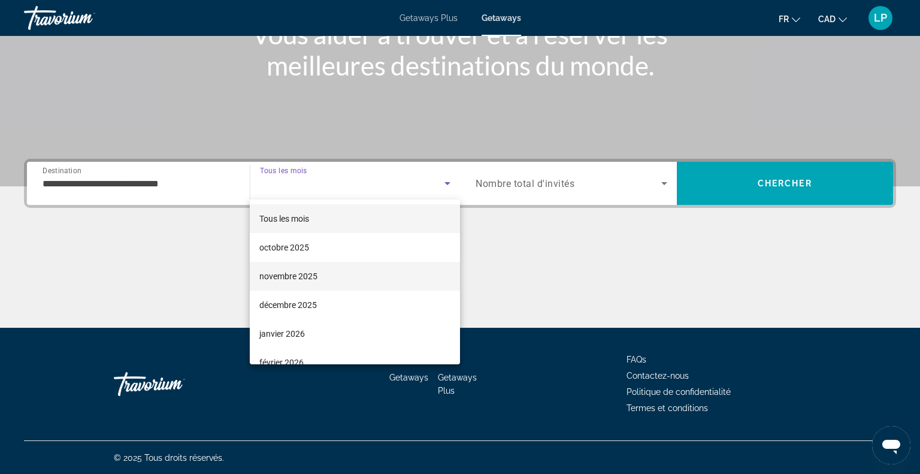
click at [290, 273] on span "novembre 2025" at bounding box center [288, 276] width 58 height 14
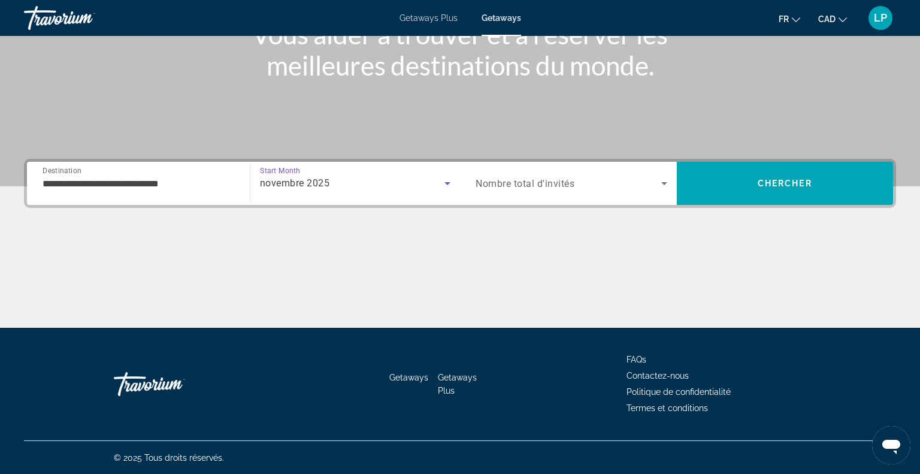
click at [495, 196] on div "Search widget" at bounding box center [571, 183] width 192 height 34
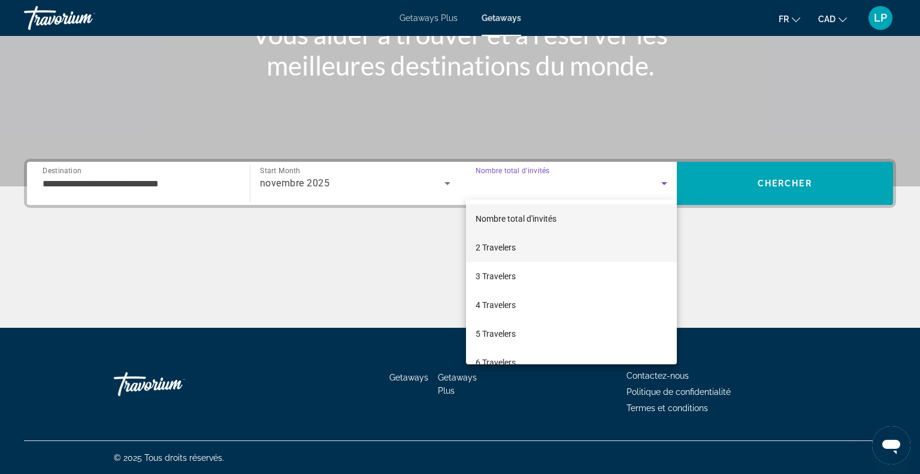
click at [495, 244] on span "2 Travelers" at bounding box center [495, 247] width 40 height 14
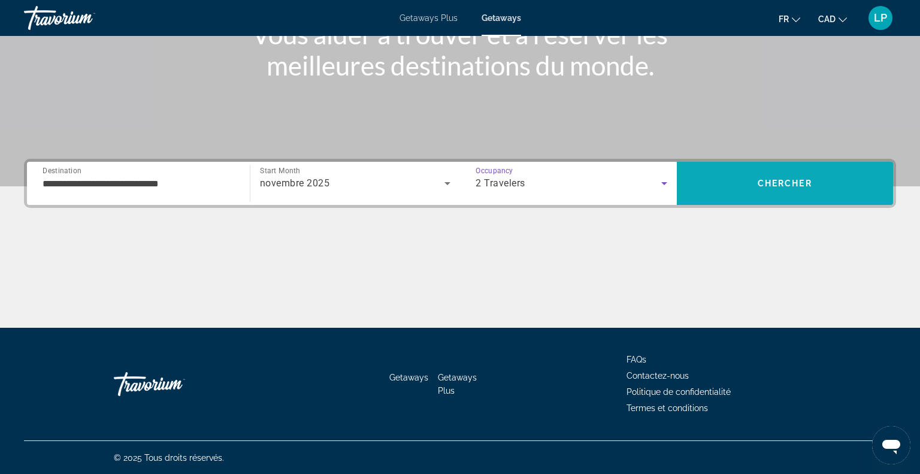
click at [753, 193] on span "Search" at bounding box center [785, 183] width 217 height 29
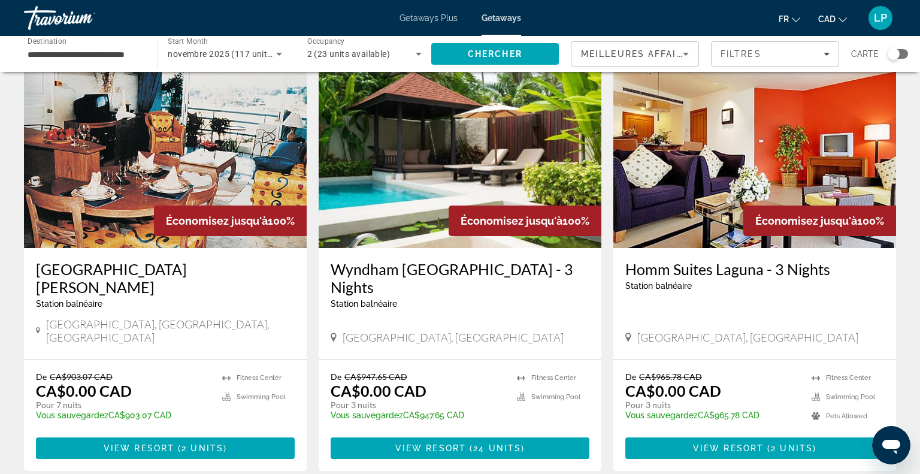
scroll to position [55, 0]
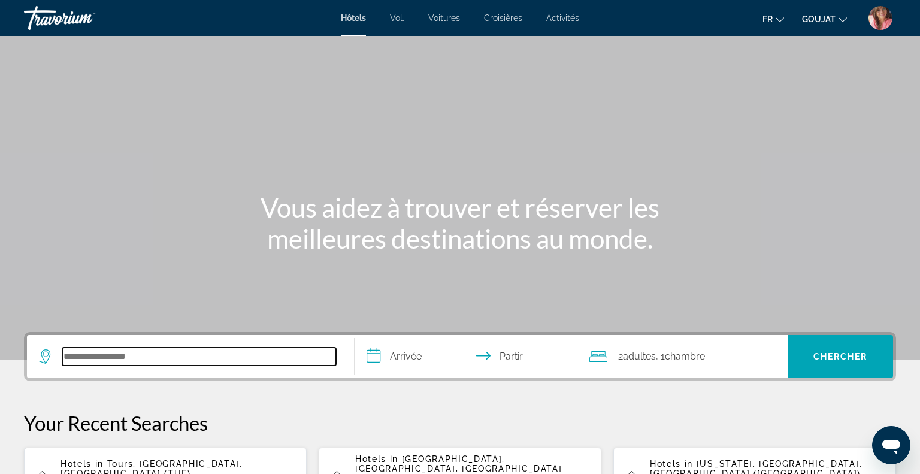
click at [277, 361] on input "Rechercher une destination hôtelière" at bounding box center [199, 356] width 274 height 18
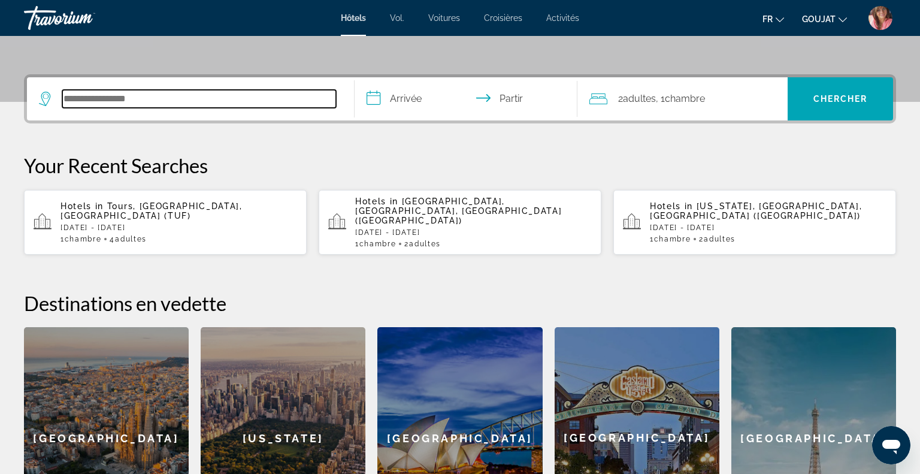
scroll to position [292, 0]
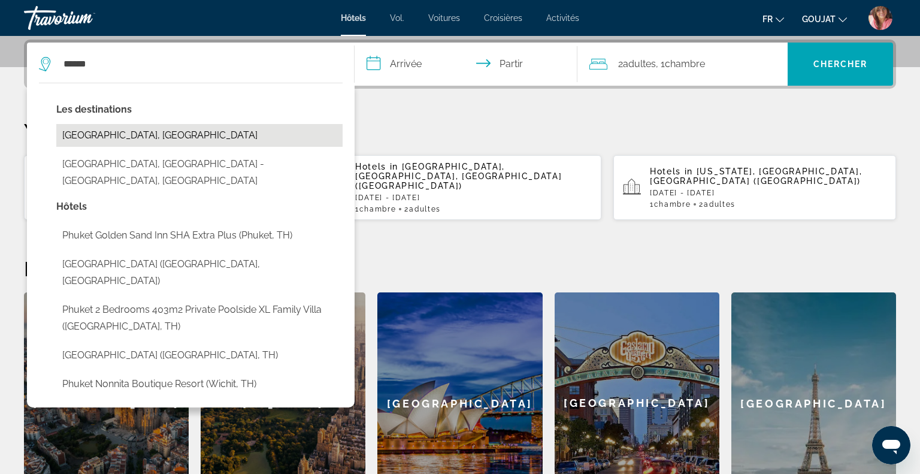
click at [111, 131] on button "[GEOGRAPHIC_DATA], [GEOGRAPHIC_DATA]" at bounding box center [199, 135] width 286 height 23
type input "**********"
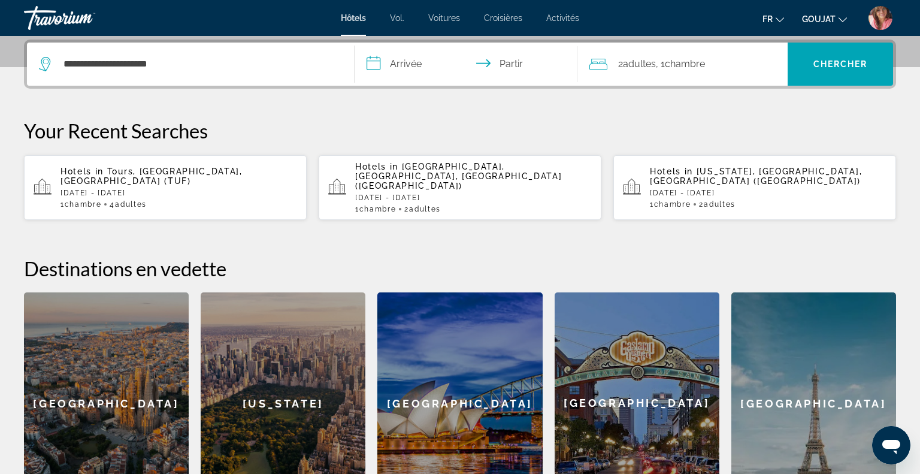
click at [407, 68] on input "**********" at bounding box center [468, 66] width 228 height 47
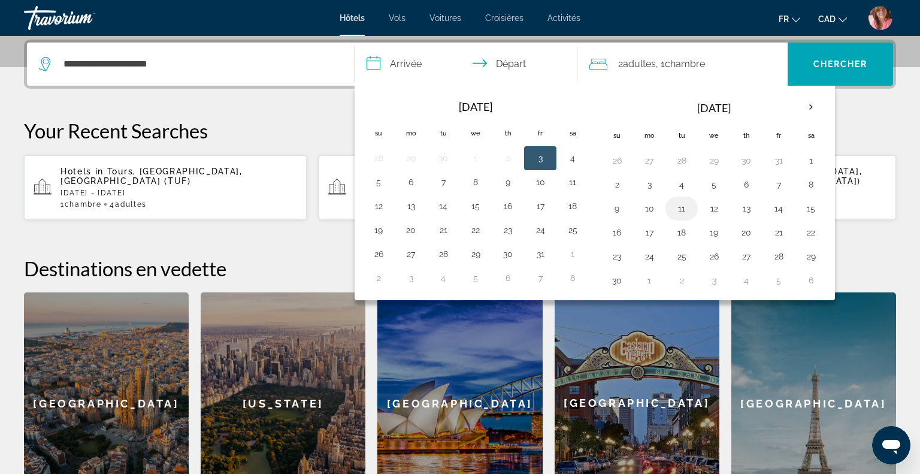
click at [677, 202] on button "11" at bounding box center [681, 208] width 19 height 17
click at [776, 206] on button "14" at bounding box center [778, 208] width 19 height 17
type input "**********"
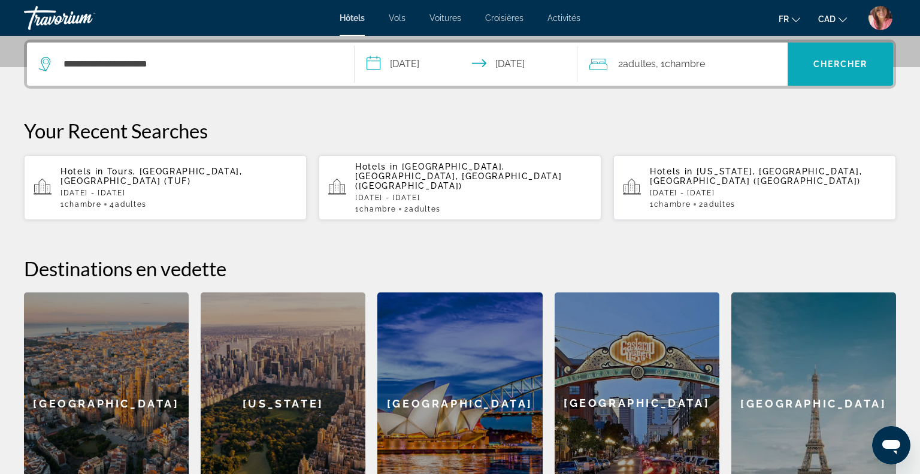
click at [839, 63] on span "Chercher" at bounding box center [840, 64] width 54 height 10
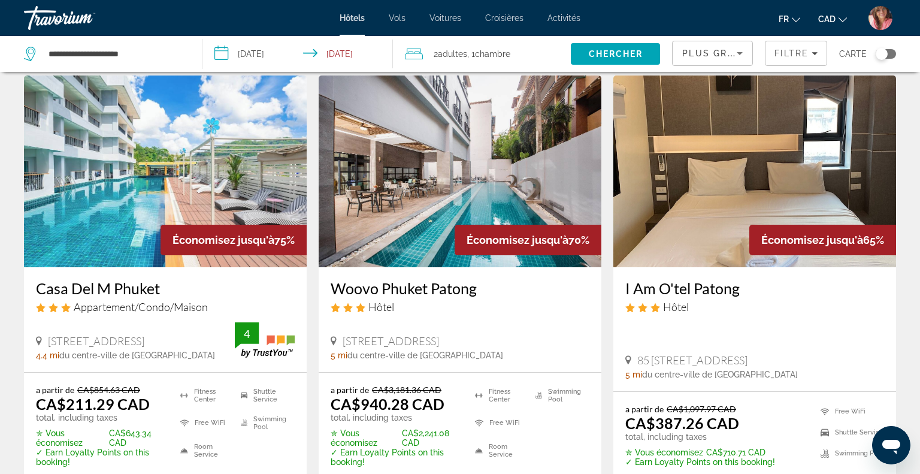
scroll to position [515, 0]
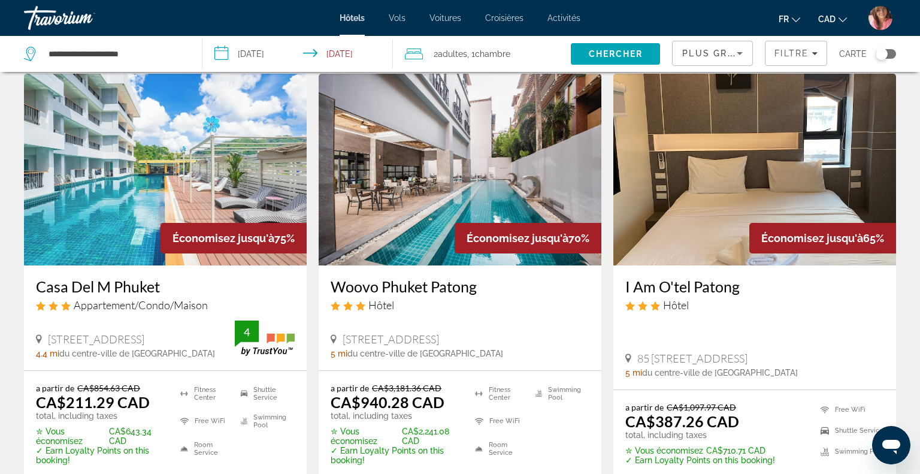
click at [698, 54] on span "Plus grandes économies" at bounding box center [753, 53] width 143 height 10
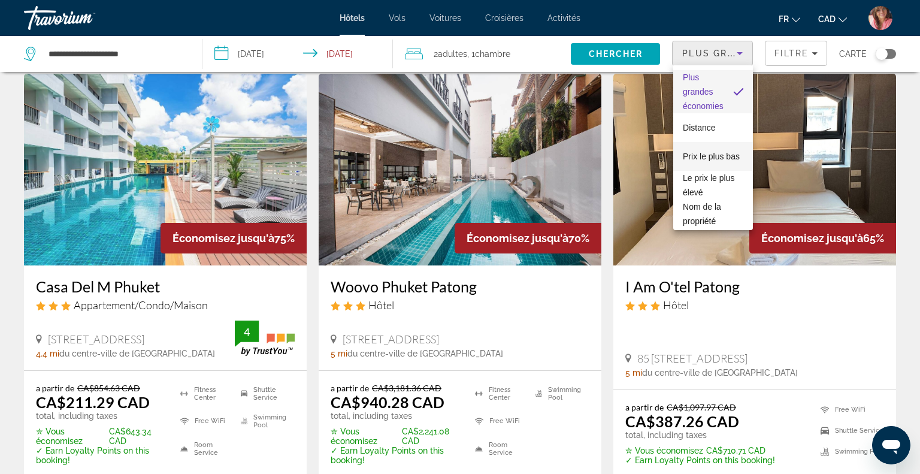
click at [696, 150] on span "Prix le plus bas" at bounding box center [711, 156] width 57 height 14
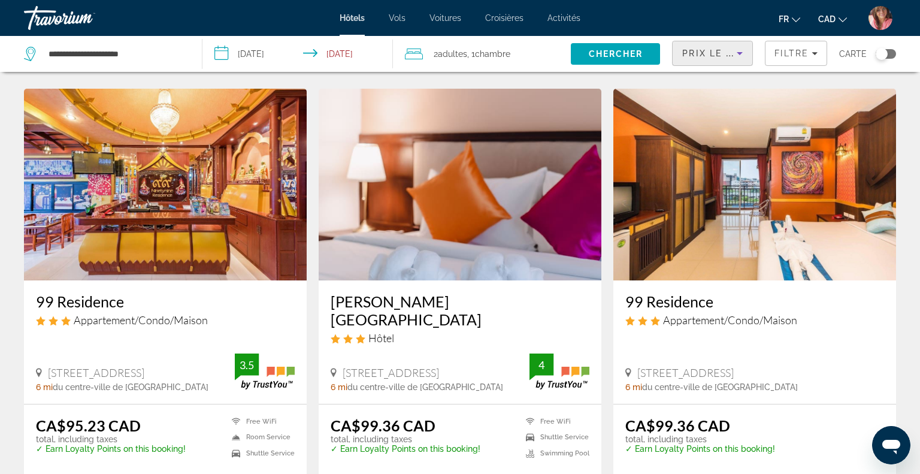
scroll to position [466, 0]
click at [565, 20] on span "Activités" at bounding box center [563, 18] width 33 height 10
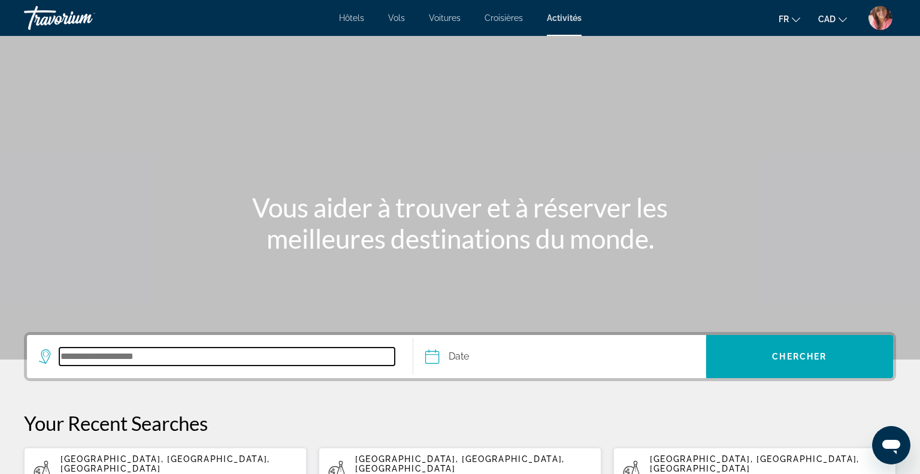
click at [181, 355] on input "Search destination" at bounding box center [226, 356] width 335 height 18
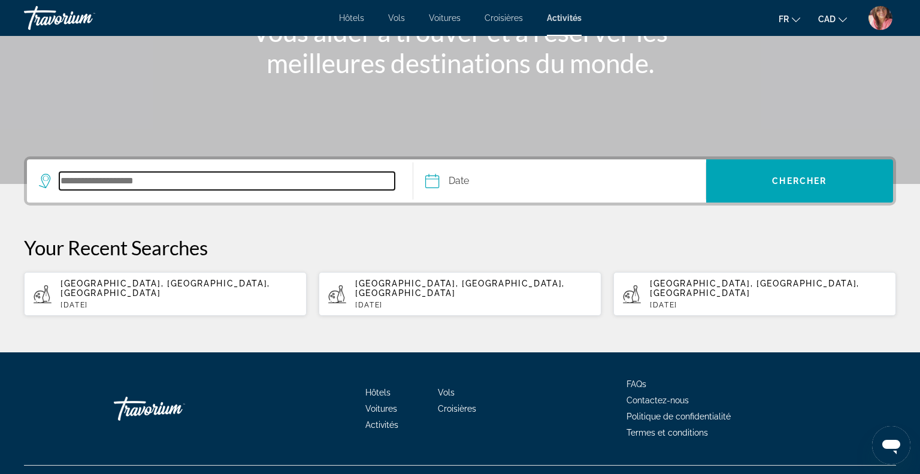
scroll to position [190, 0]
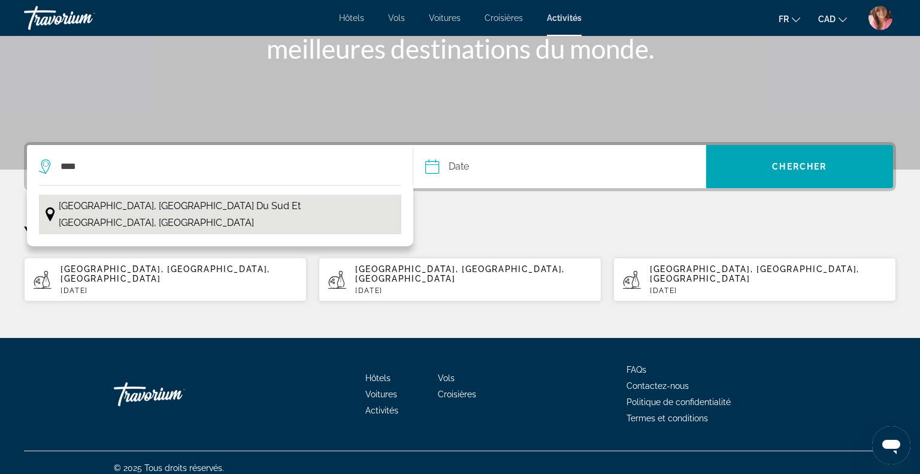
click at [154, 205] on span "[GEOGRAPHIC_DATA], [GEOGRAPHIC_DATA] du Sud et [GEOGRAPHIC_DATA], [GEOGRAPHIC_D…" at bounding box center [227, 215] width 336 height 34
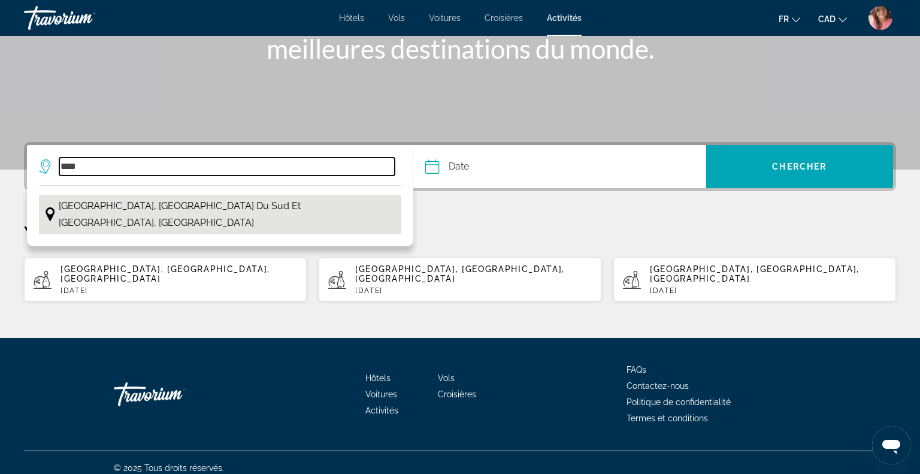
type input "**********"
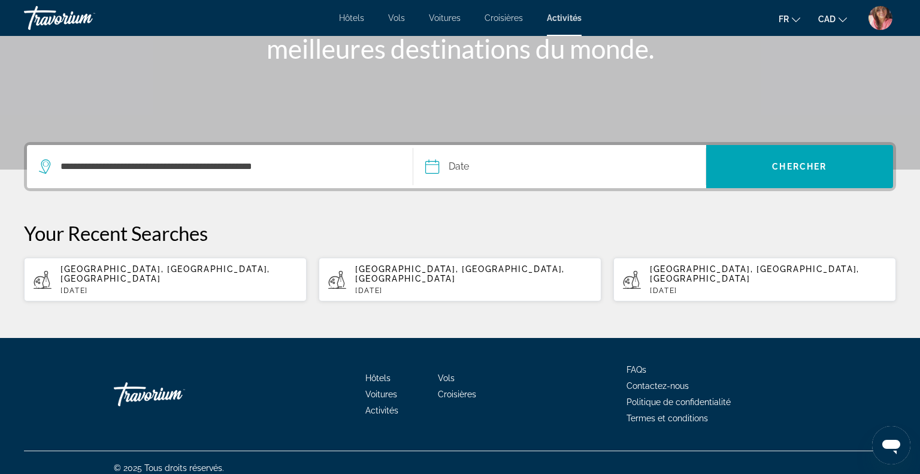
click at [456, 170] on input "Date" at bounding box center [494, 168] width 145 height 47
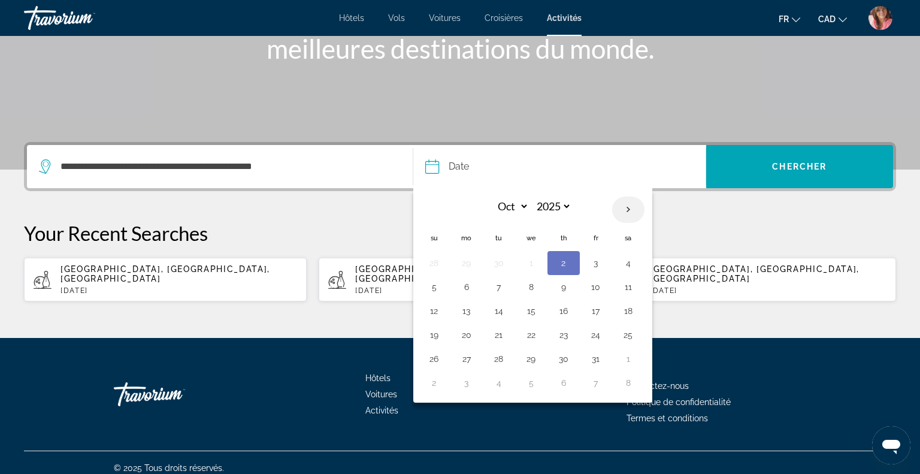
click at [627, 207] on th "Next month" at bounding box center [628, 209] width 32 height 26
select select "**"
click at [534, 308] on button "12" at bounding box center [531, 310] width 19 height 17
type input "**********"
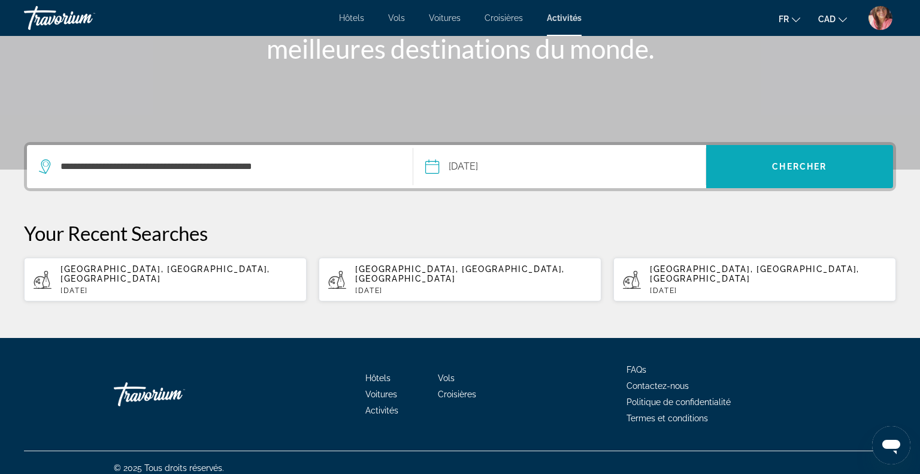
click at [798, 171] on span "Search" at bounding box center [799, 166] width 187 height 29
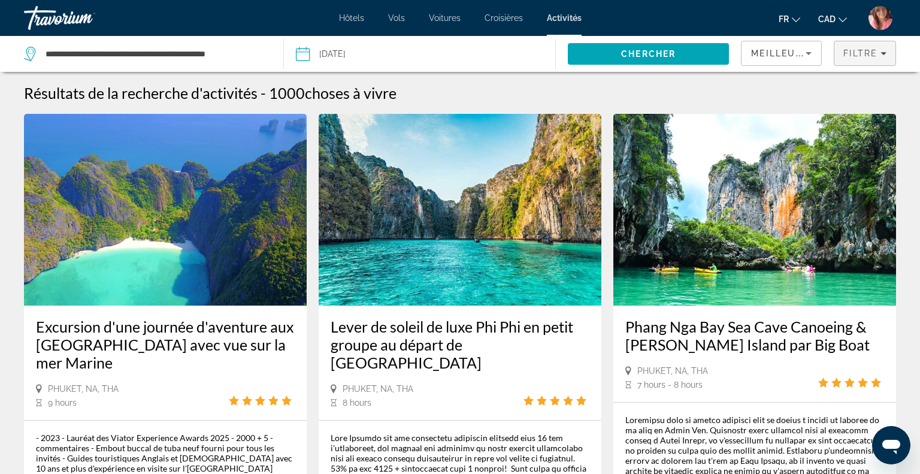
click at [840, 57] on span "Filters" at bounding box center [864, 53] width 61 height 29
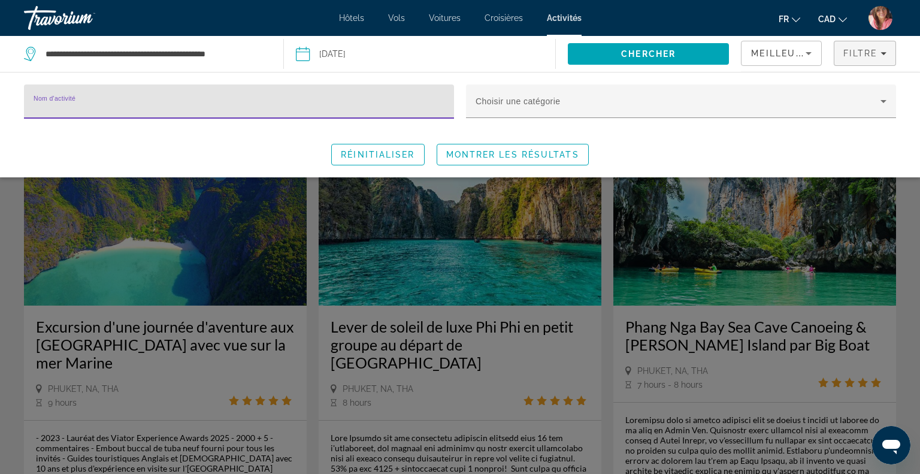
click at [769, 57] on span "Meilleures ventes" at bounding box center [805, 53] width 108 height 10
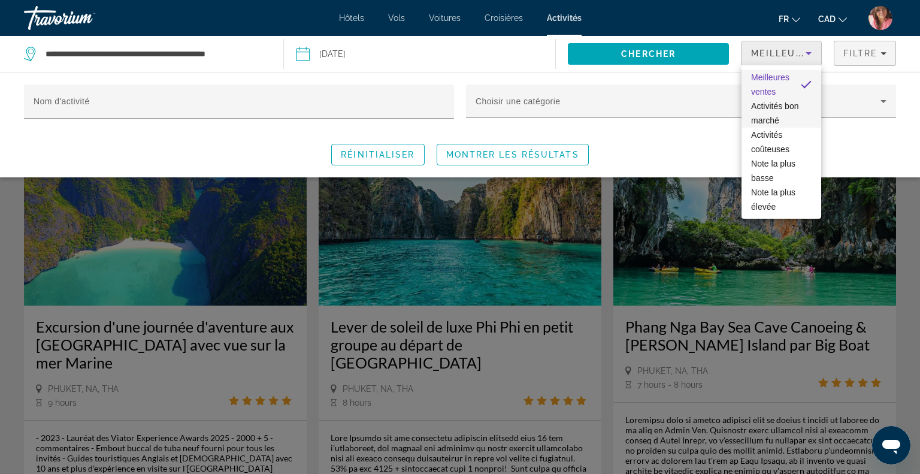
click at [759, 120] on span "Activités bon marché" at bounding box center [774, 113] width 47 height 24
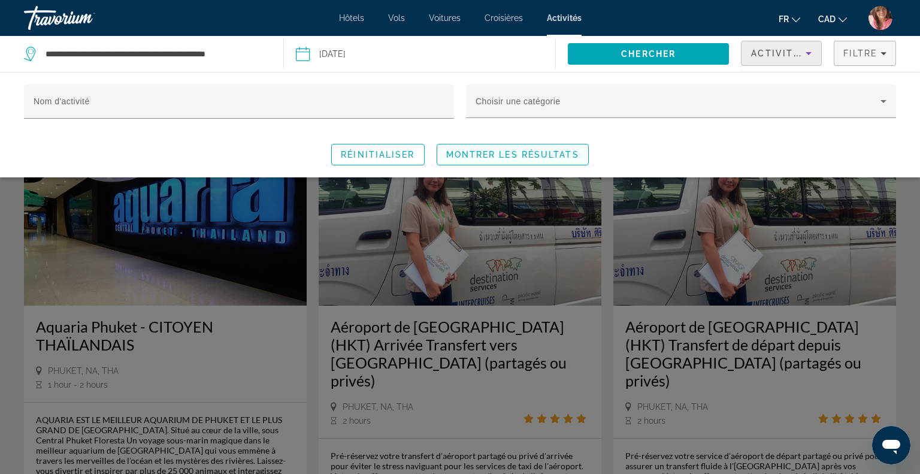
click at [560, 148] on span "Search widget" at bounding box center [512, 154] width 151 height 29
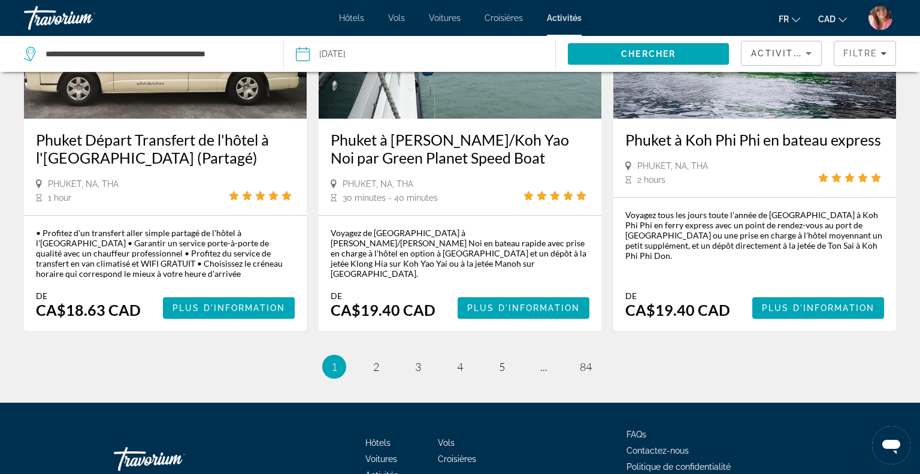
scroll to position [1748, 0]
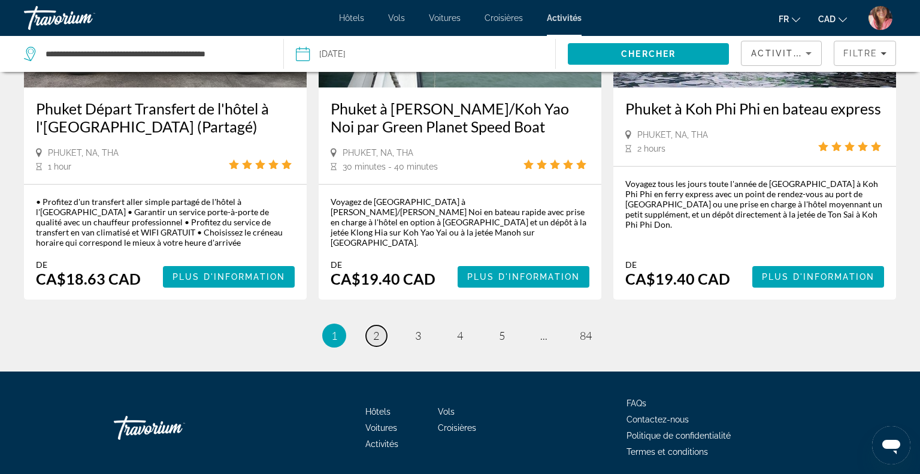
click at [374, 329] on span "2" at bounding box center [376, 335] width 6 height 13
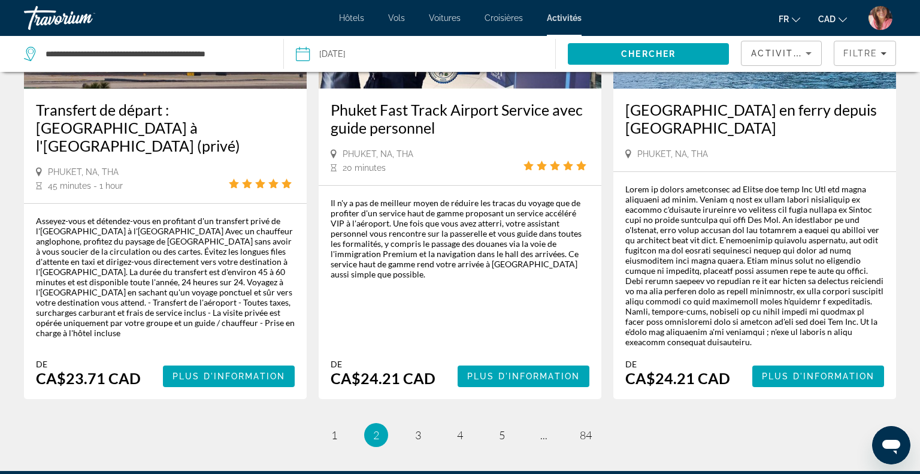
scroll to position [1900, 0]
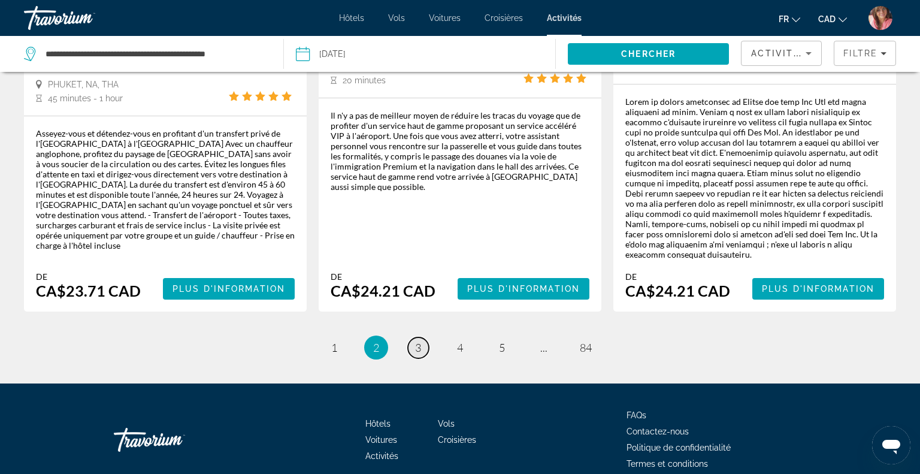
click at [415, 341] on span "3" at bounding box center [418, 347] width 6 height 13
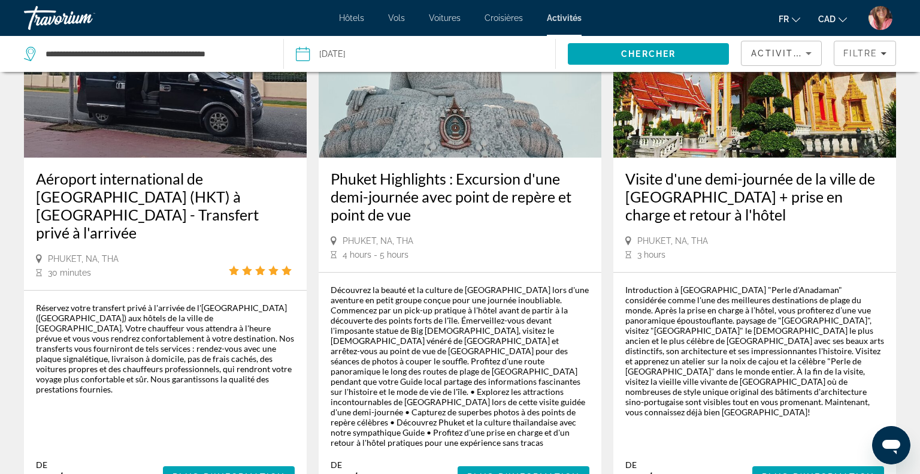
scroll to position [146, 0]
